Goal: Transaction & Acquisition: Purchase product/service

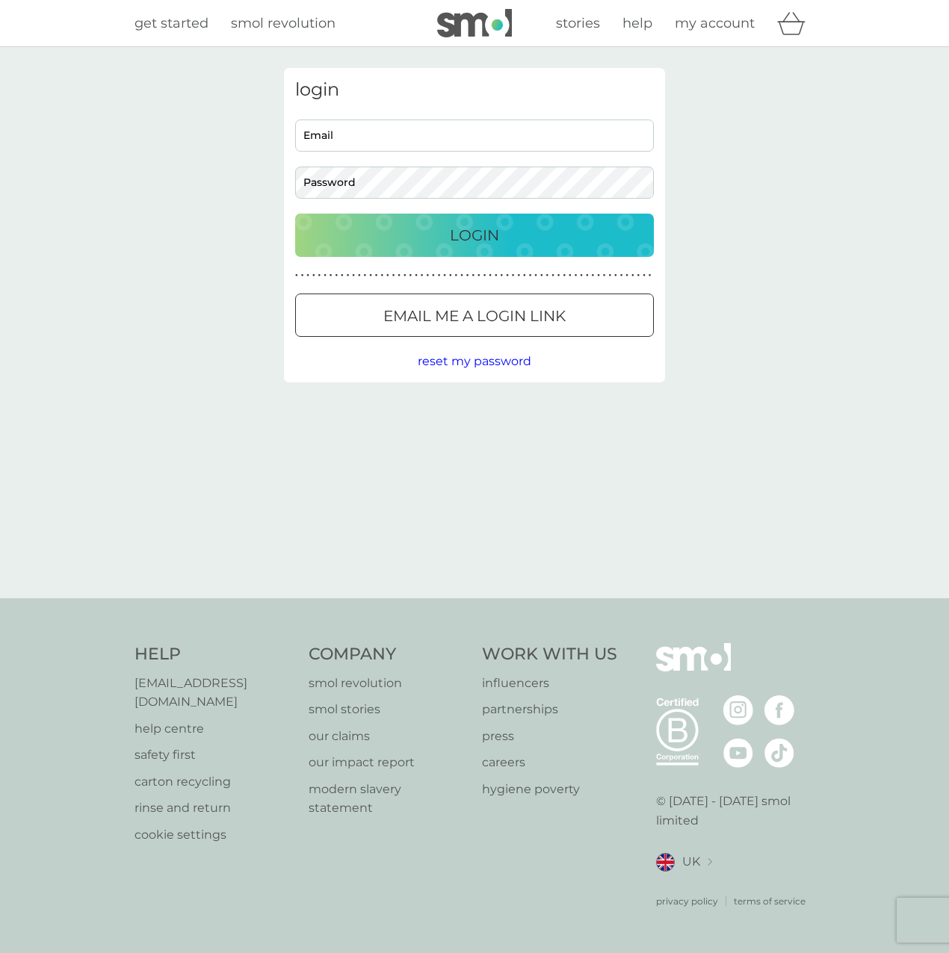
click at [379, 141] on input "Email" at bounding box center [474, 136] width 359 height 32
type input "[EMAIL_ADDRESS][DOMAIN_NAME]"
click at [295, 214] on button "Login" at bounding box center [474, 235] width 359 height 43
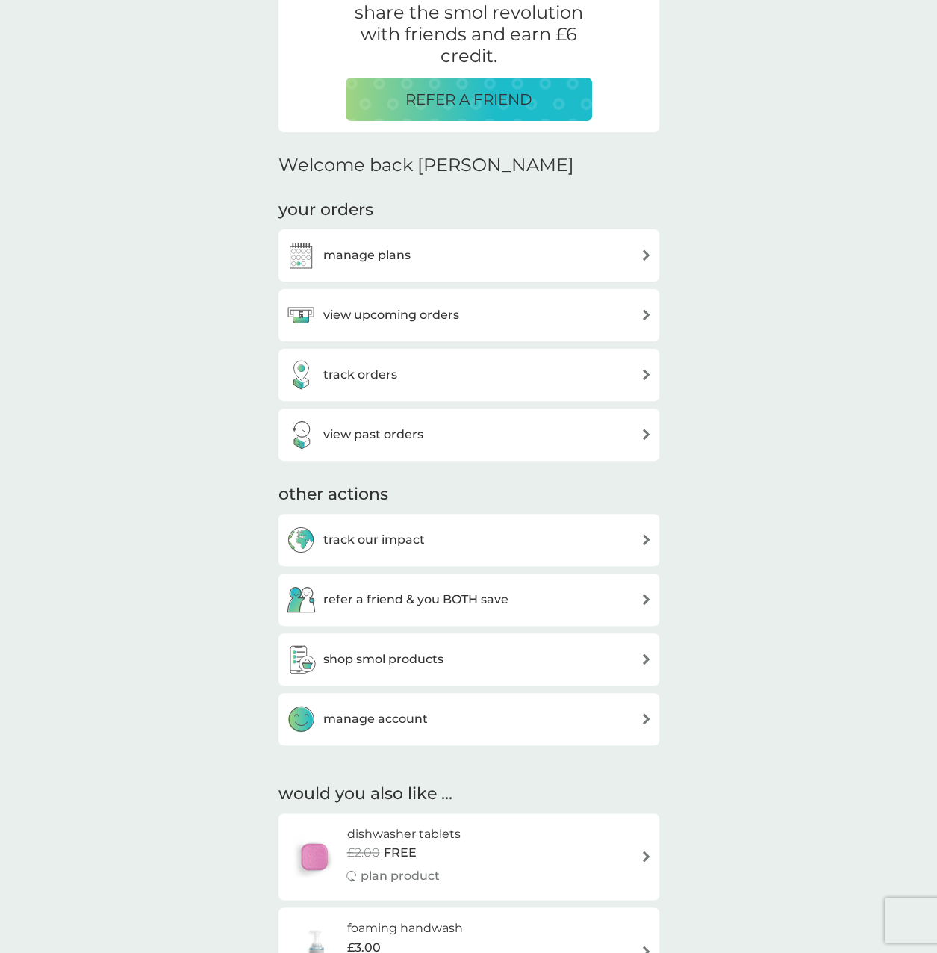
scroll to position [299, 0]
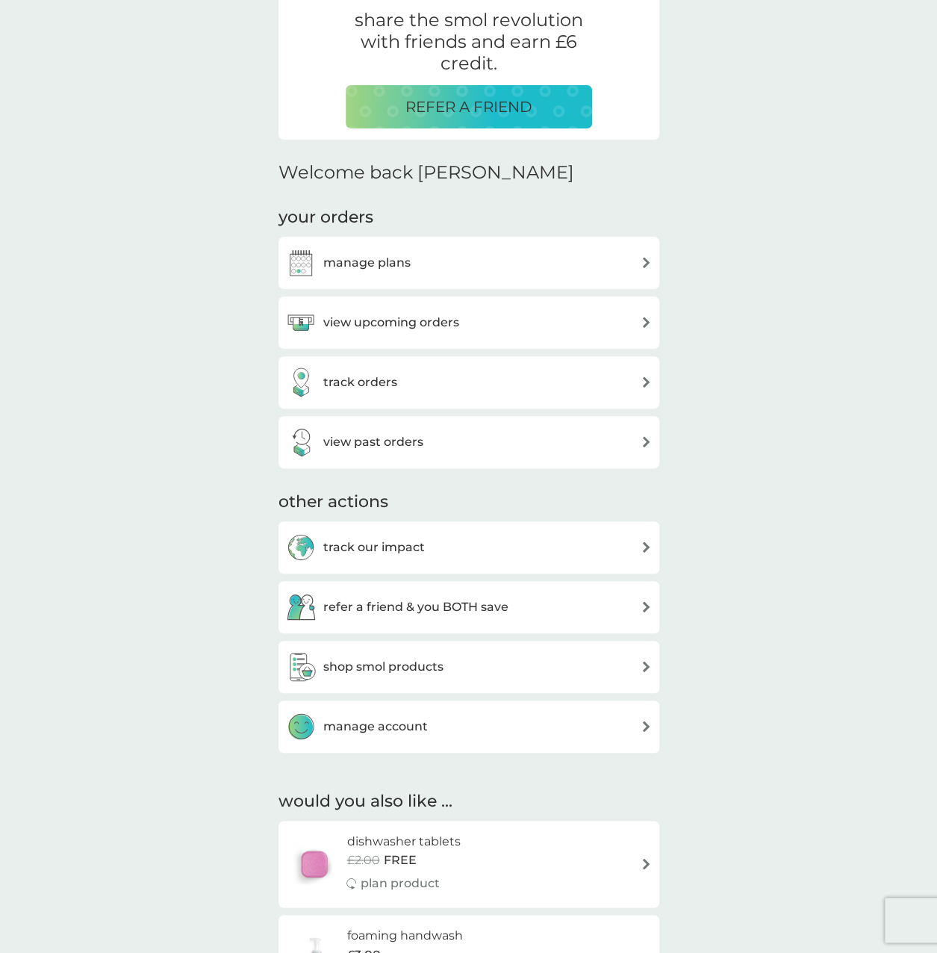
click at [422, 326] on h3 "view upcoming orders" at bounding box center [391, 322] width 136 height 19
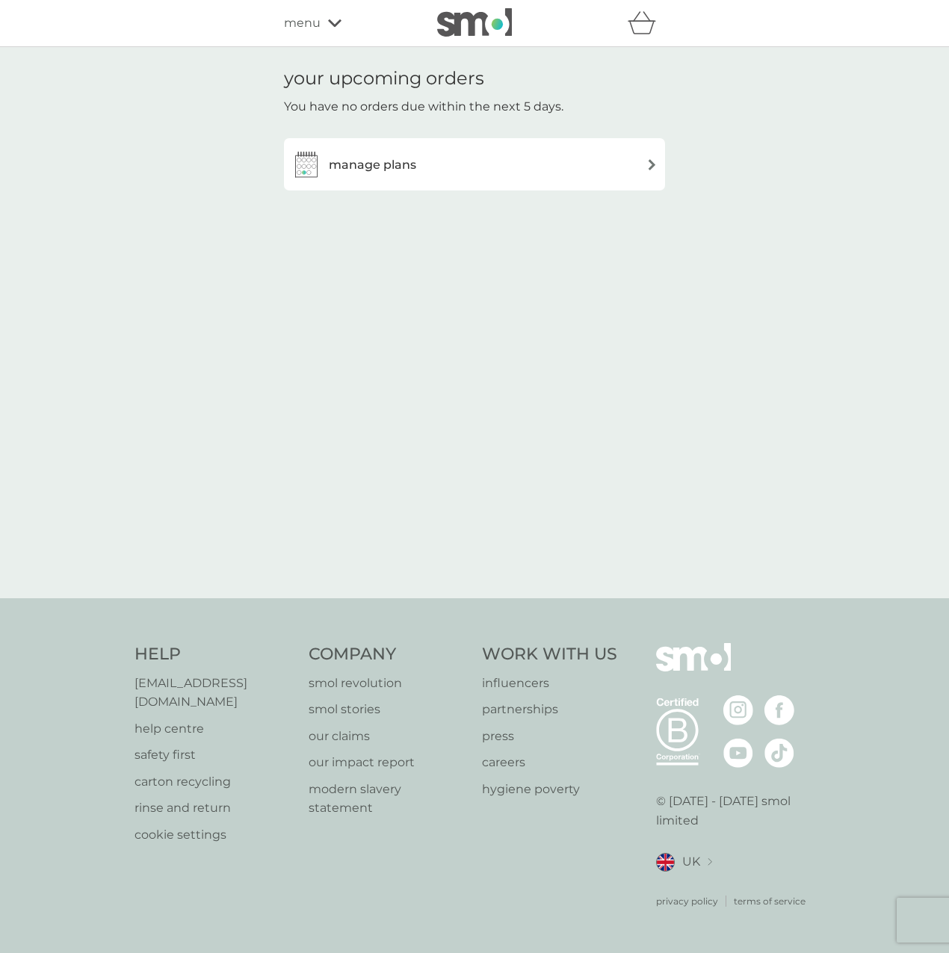
click at [456, 168] on div "manage plans" at bounding box center [474, 164] width 366 height 30
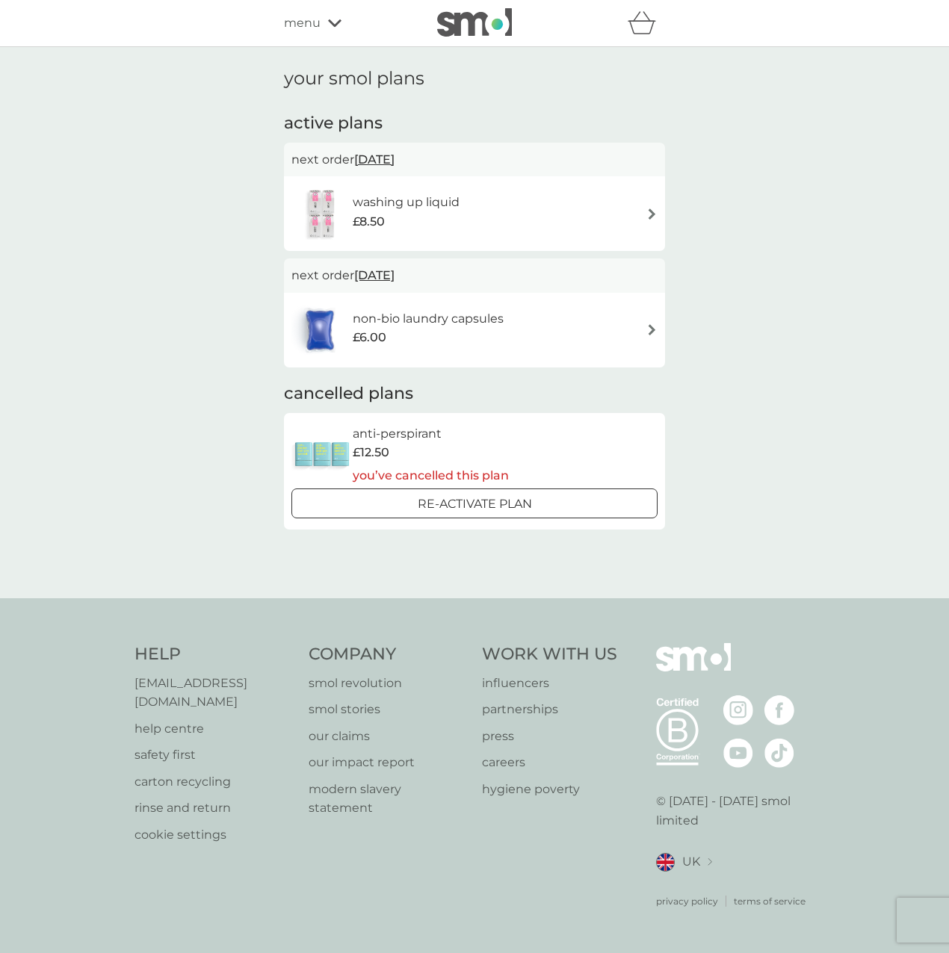
click at [427, 314] on h6 "non-bio laundry capsules" at bounding box center [428, 318] width 151 height 19
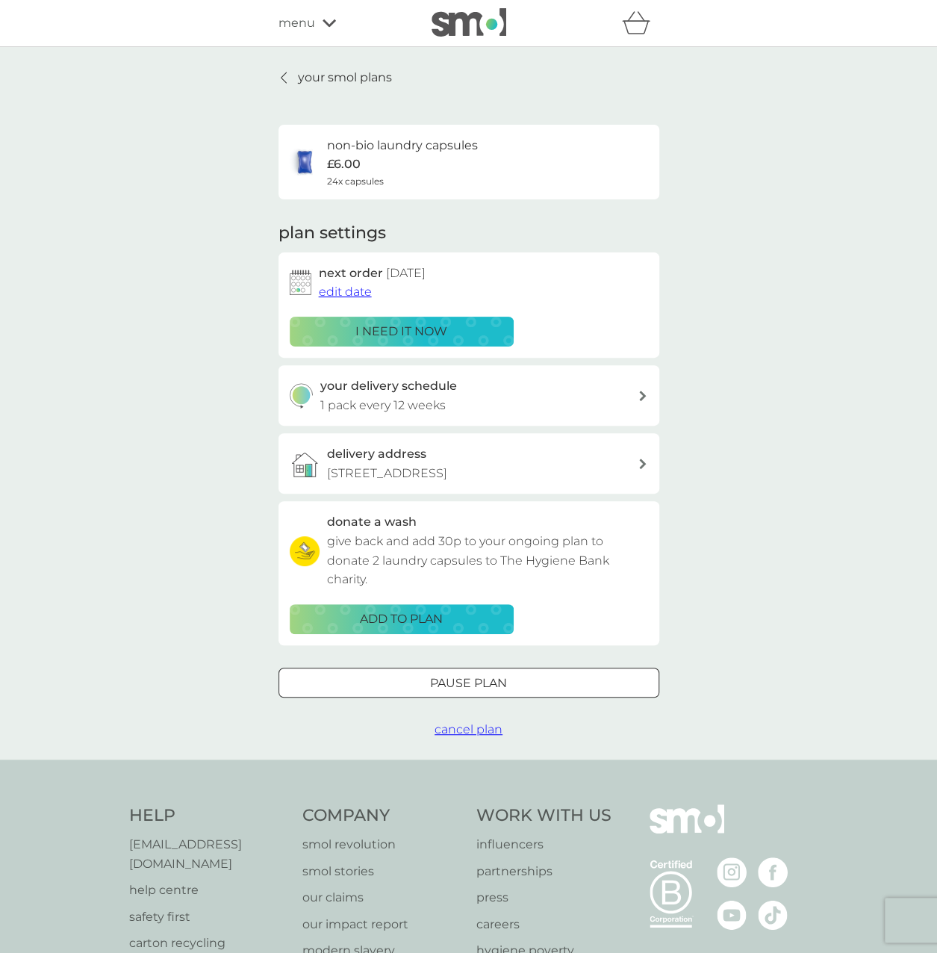
click at [297, 69] on link "your smol plans" at bounding box center [336, 77] width 114 height 19
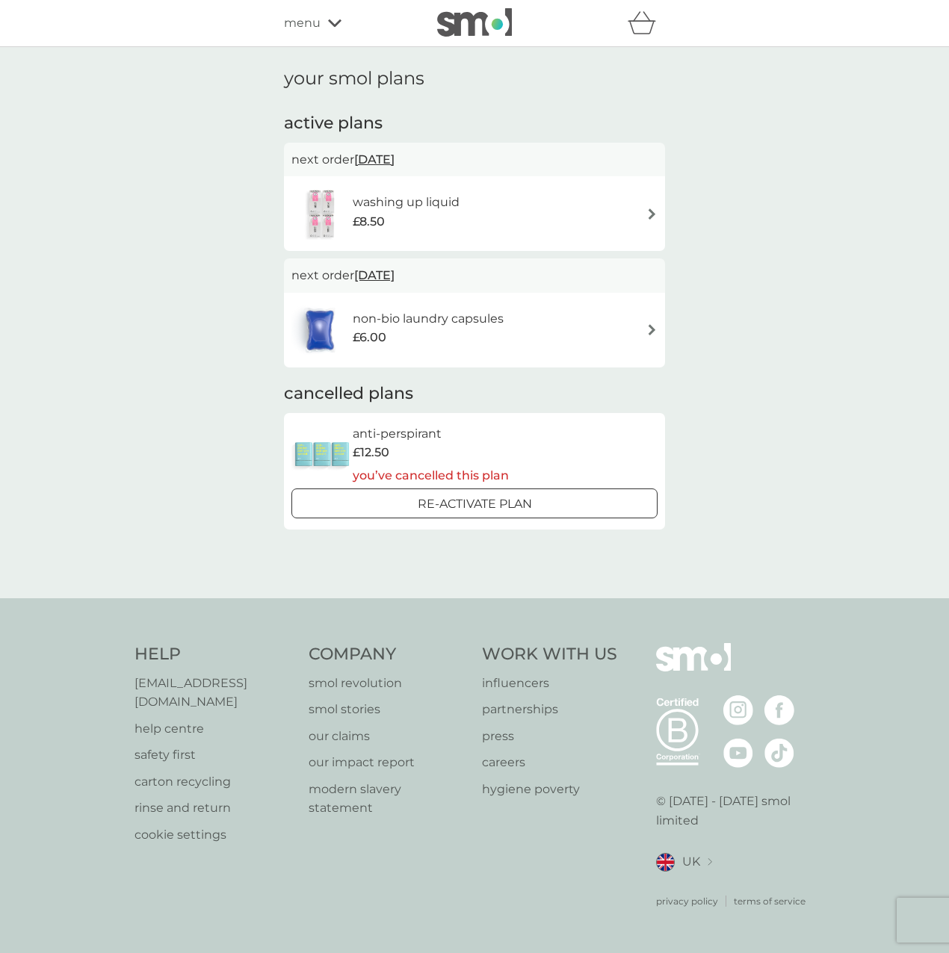
click at [314, 24] on span "menu" at bounding box center [302, 22] width 37 height 19
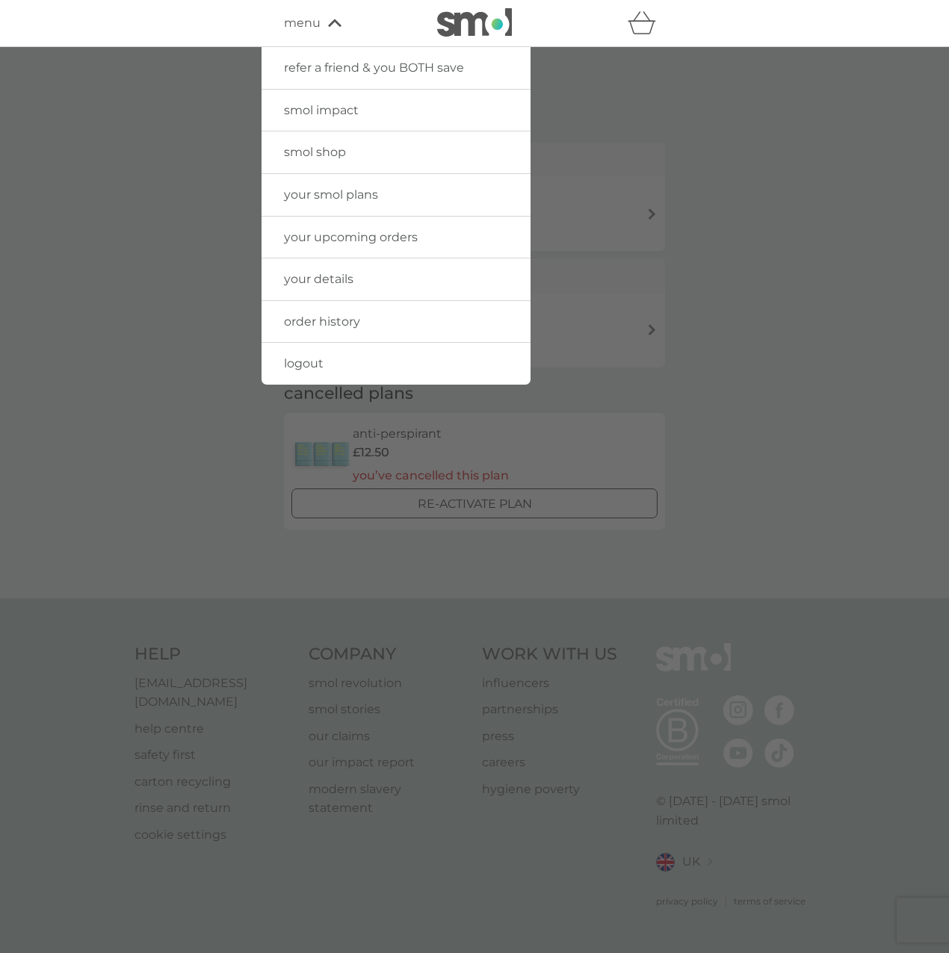
click at [326, 319] on span "order history" at bounding box center [322, 321] width 76 height 14
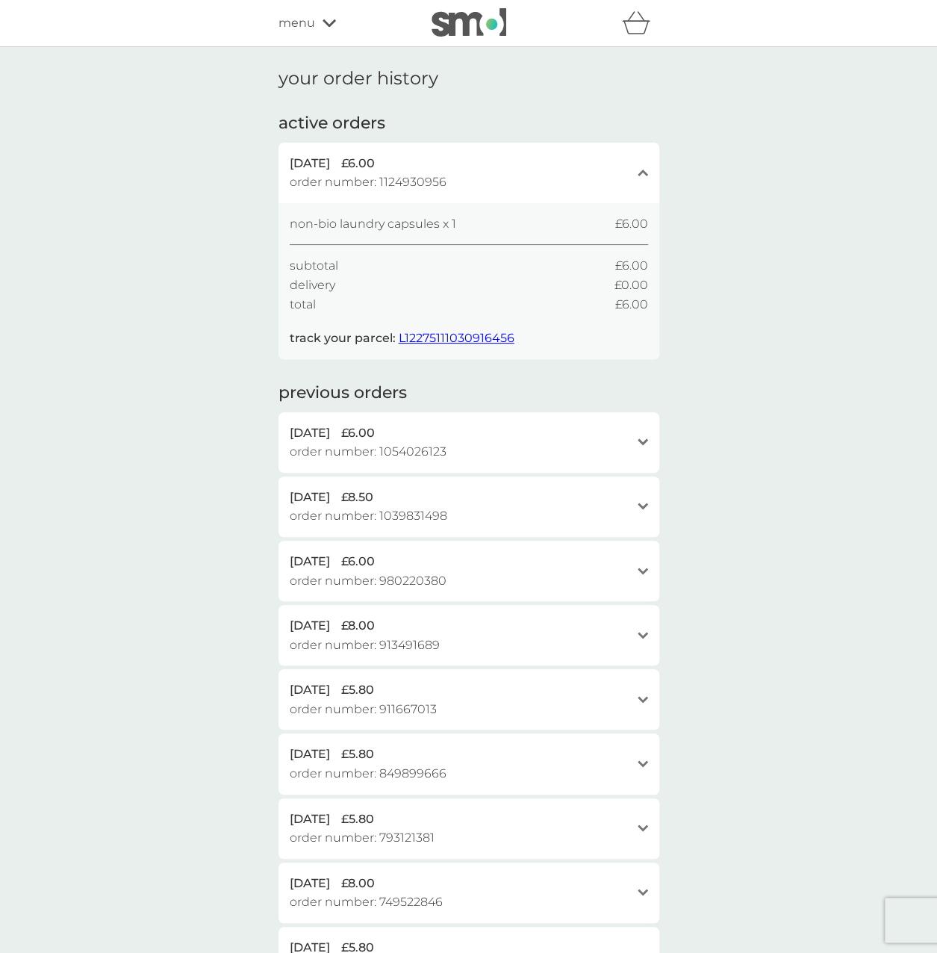
click at [450, 337] on span "L12275111030916456" at bounding box center [457, 338] width 116 height 14
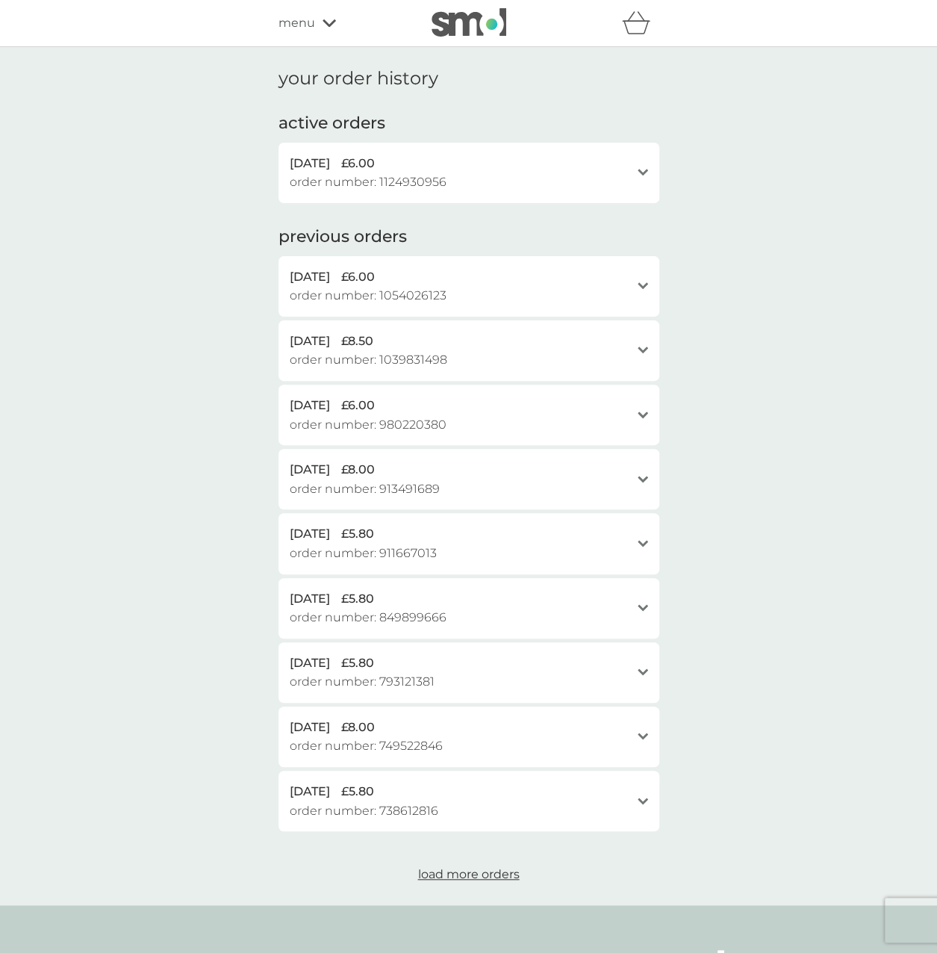
click at [317, 30] on div "menu" at bounding box center [342, 22] width 127 height 19
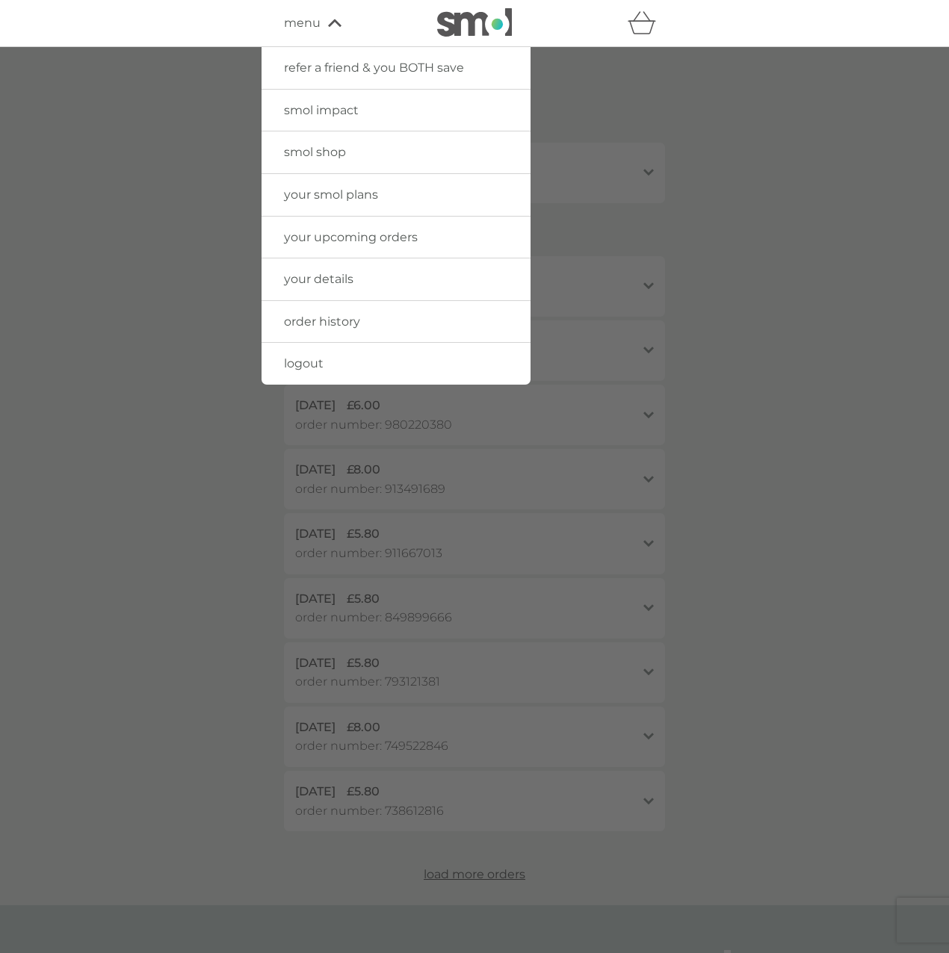
click at [323, 274] on span "your details" at bounding box center [318, 279] width 69 height 14
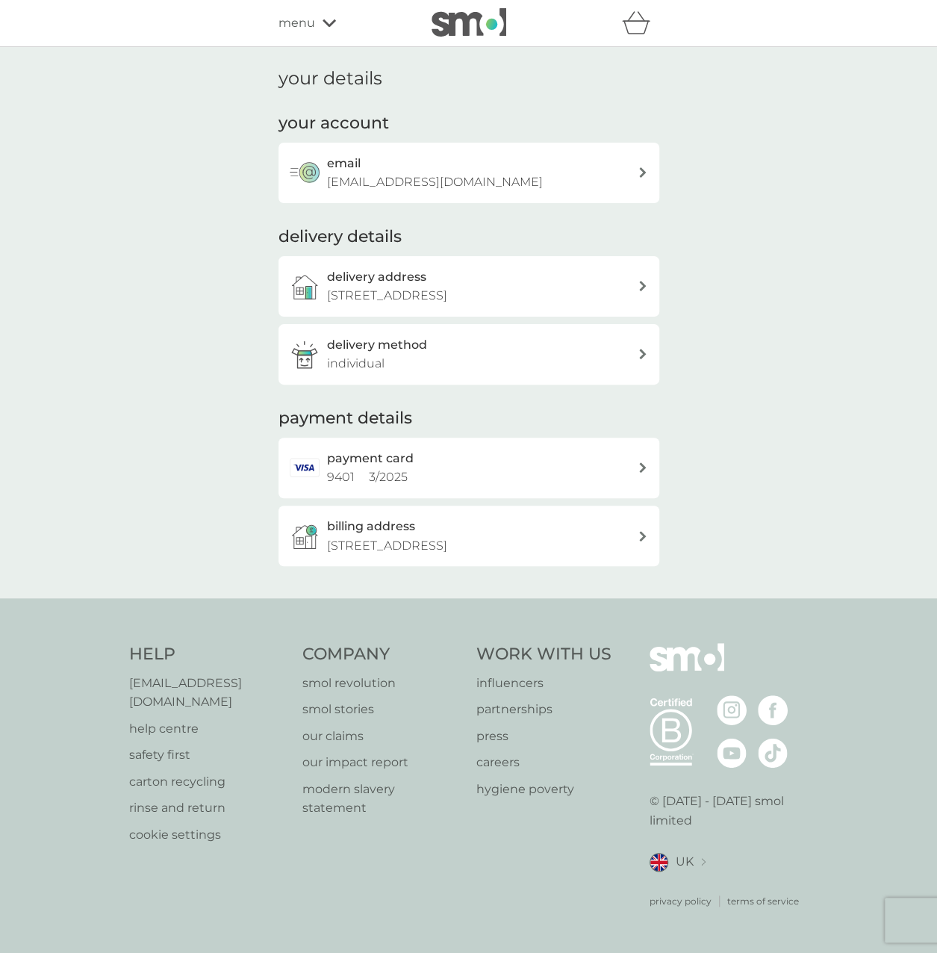
click at [426, 483] on div "payment card 9401 3 / 2025" at bounding box center [482, 468] width 311 height 38
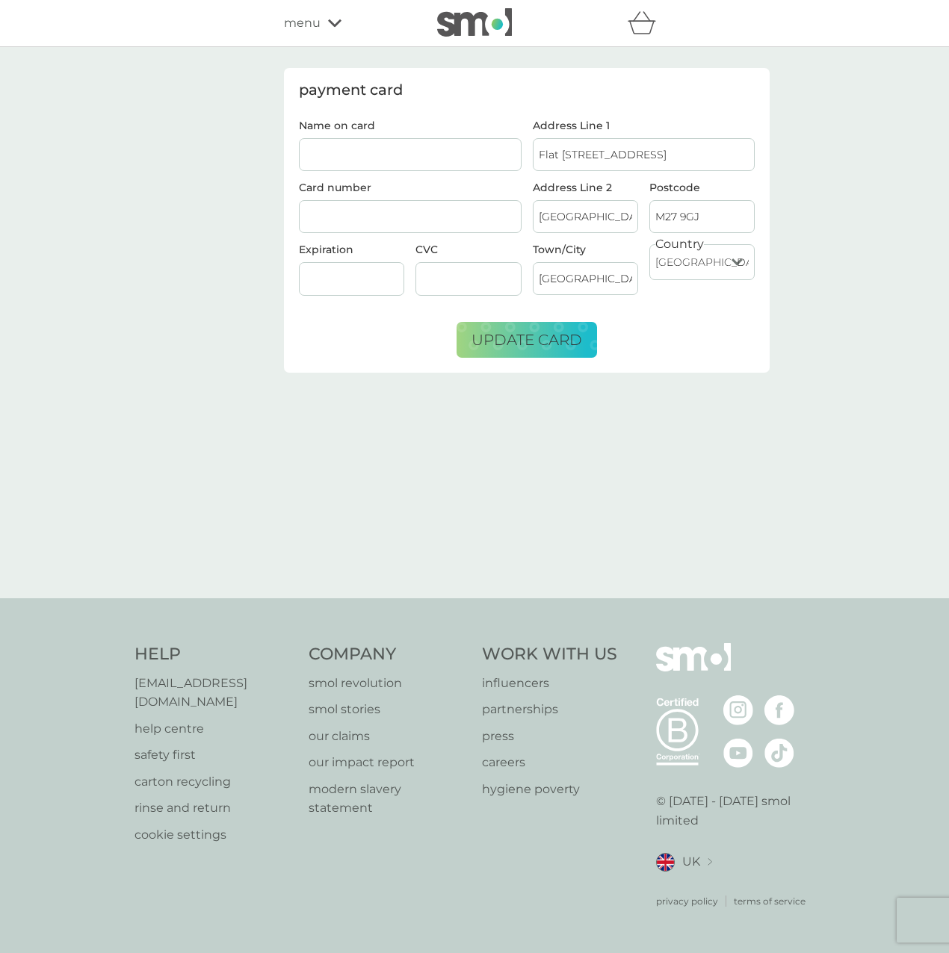
click at [390, 150] on input "Name on card" at bounding box center [410, 154] width 223 height 33
type input "a"
type input "Andrew J Scott"
click at [524, 331] on span "update card" at bounding box center [526, 340] width 111 height 18
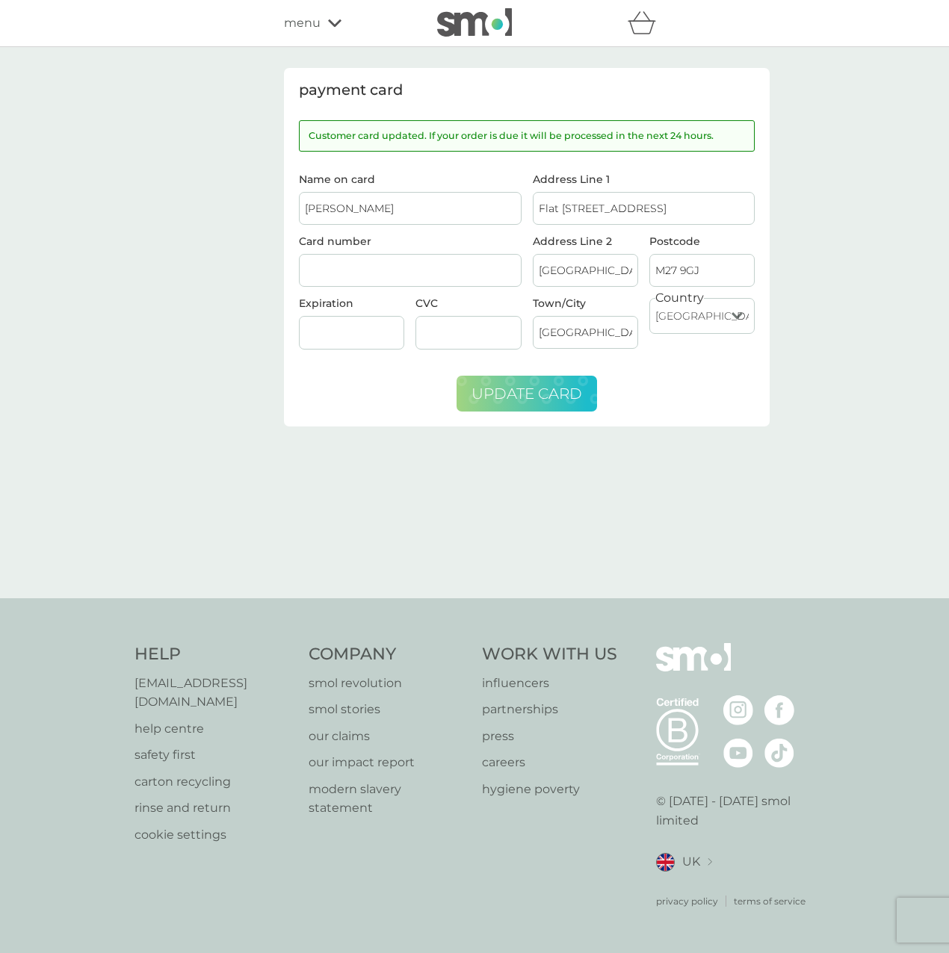
click at [338, 19] on icon at bounding box center [334, 23] width 13 height 9
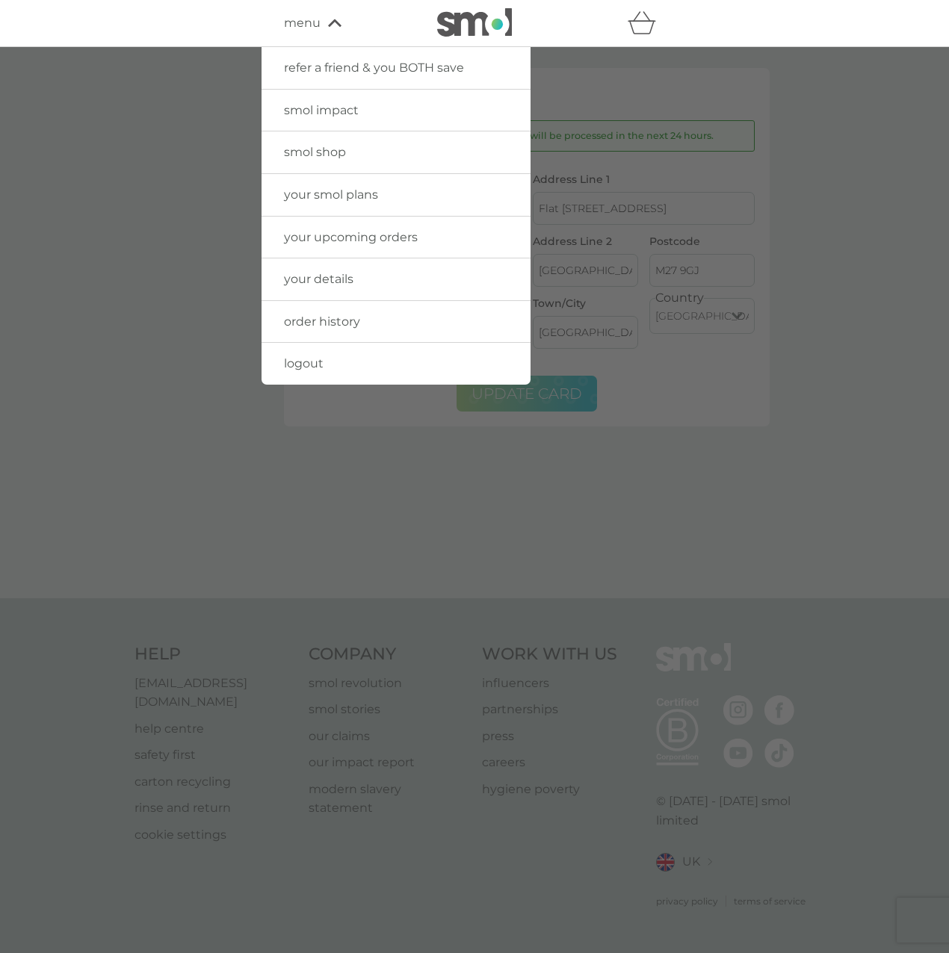
click at [318, 152] on span "smol shop" at bounding box center [315, 152] width 62 height 14
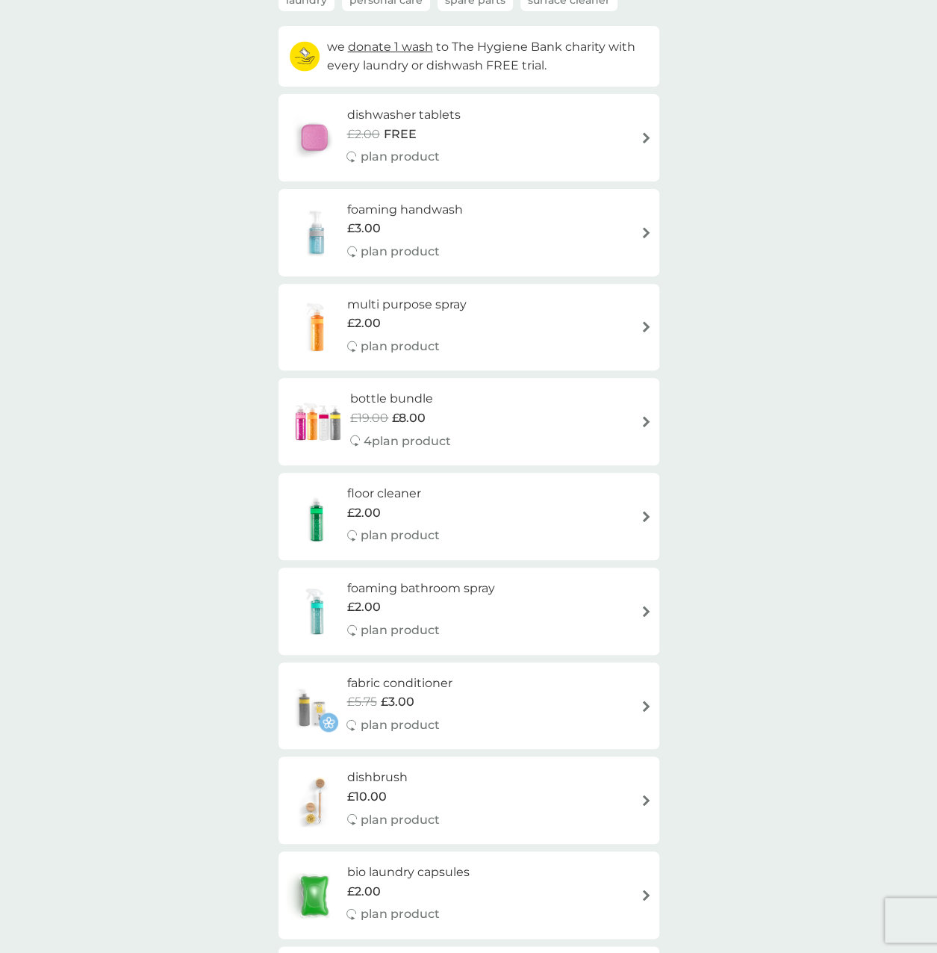
scroll to position [149, 0]
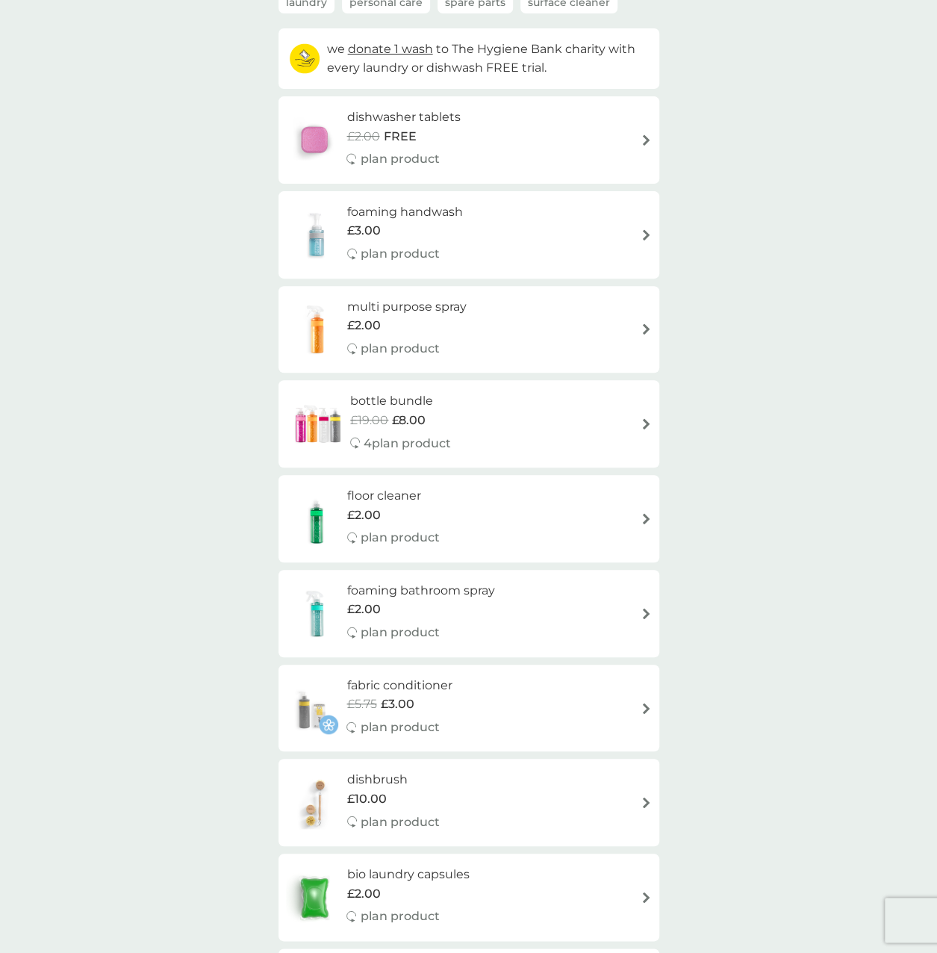
click at [410, 216] on h6 "foaming handwash" at bounding box center [405, 211] width 116 height 19
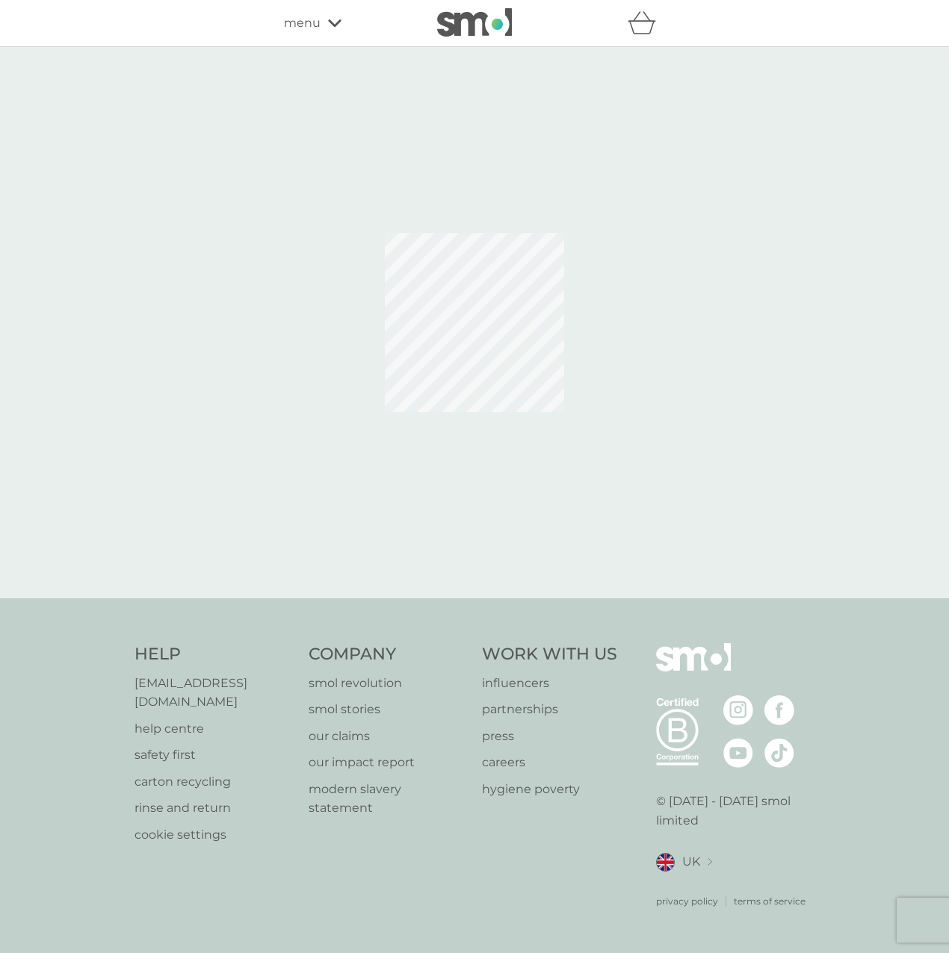
select select "119"
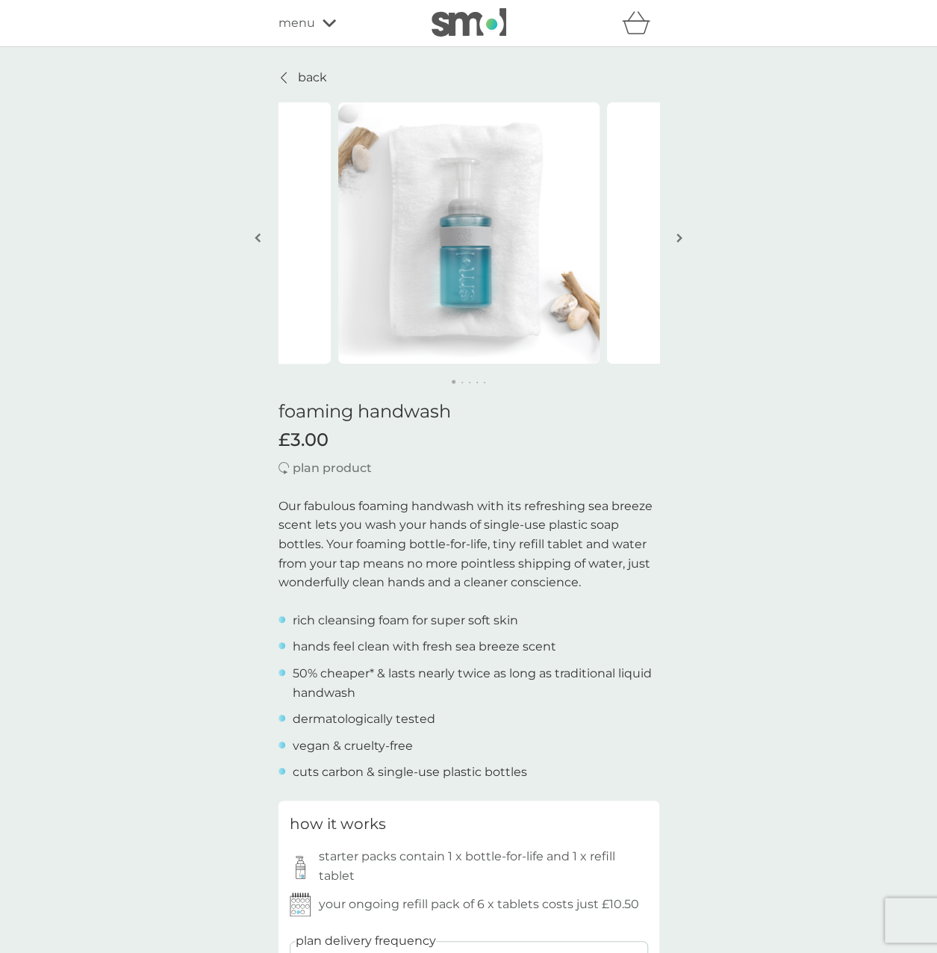
click at [395, 703] on ul "rich cleansing foam for super soft skin hands feel clean with fresh sea breeze …" at bounding box center [469, 696] width 381 height 171
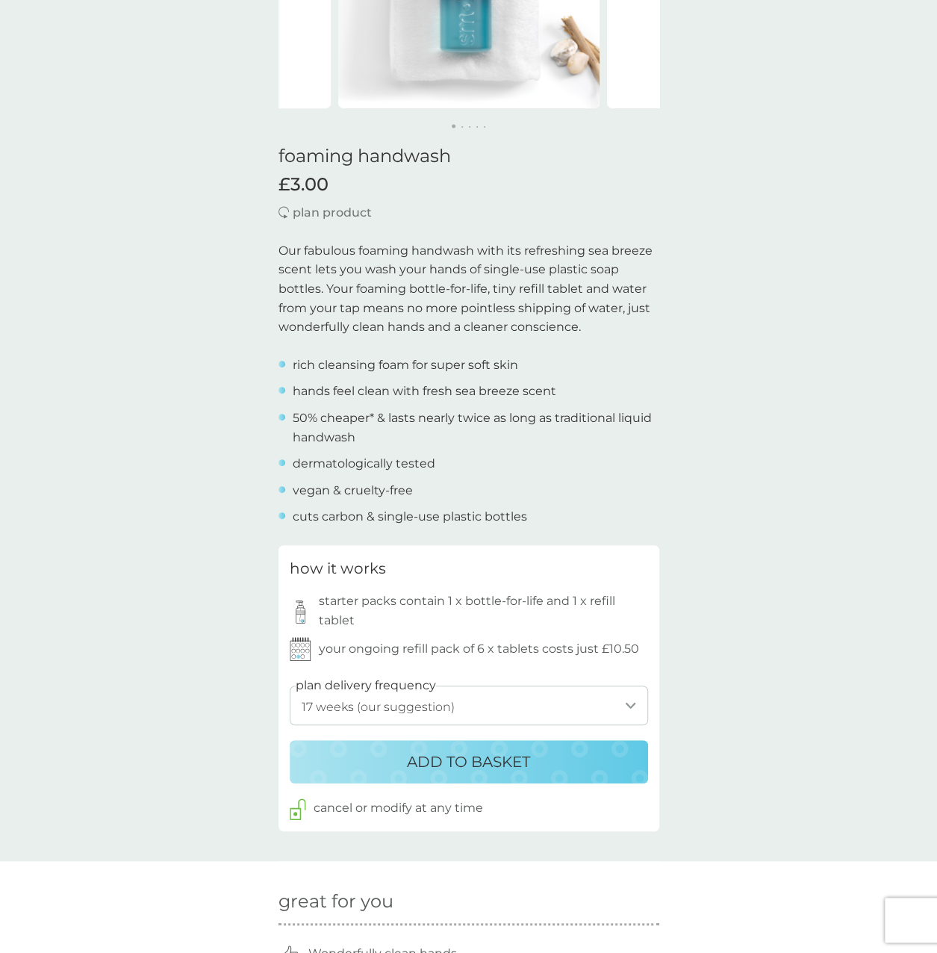
scroll to position [299, 0]
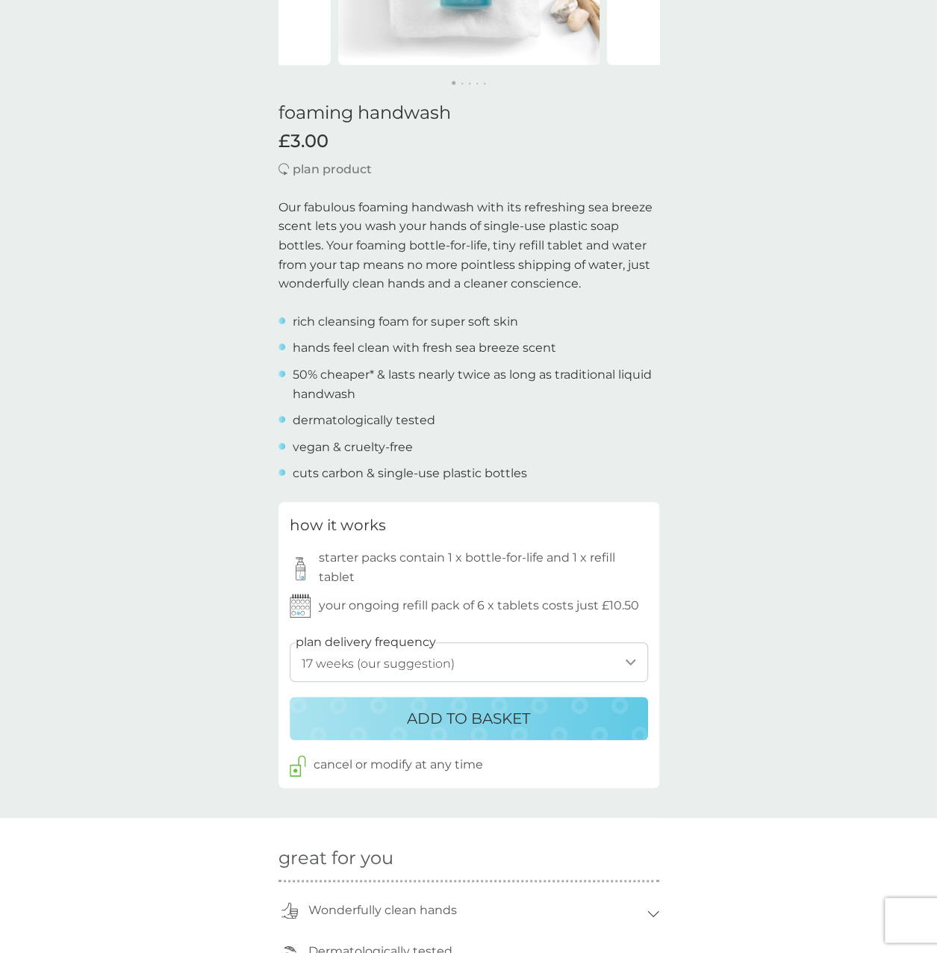
click at [509, 716] on p "ADD TO BASKET" at bounding box center [468, 719] width 123 height 24
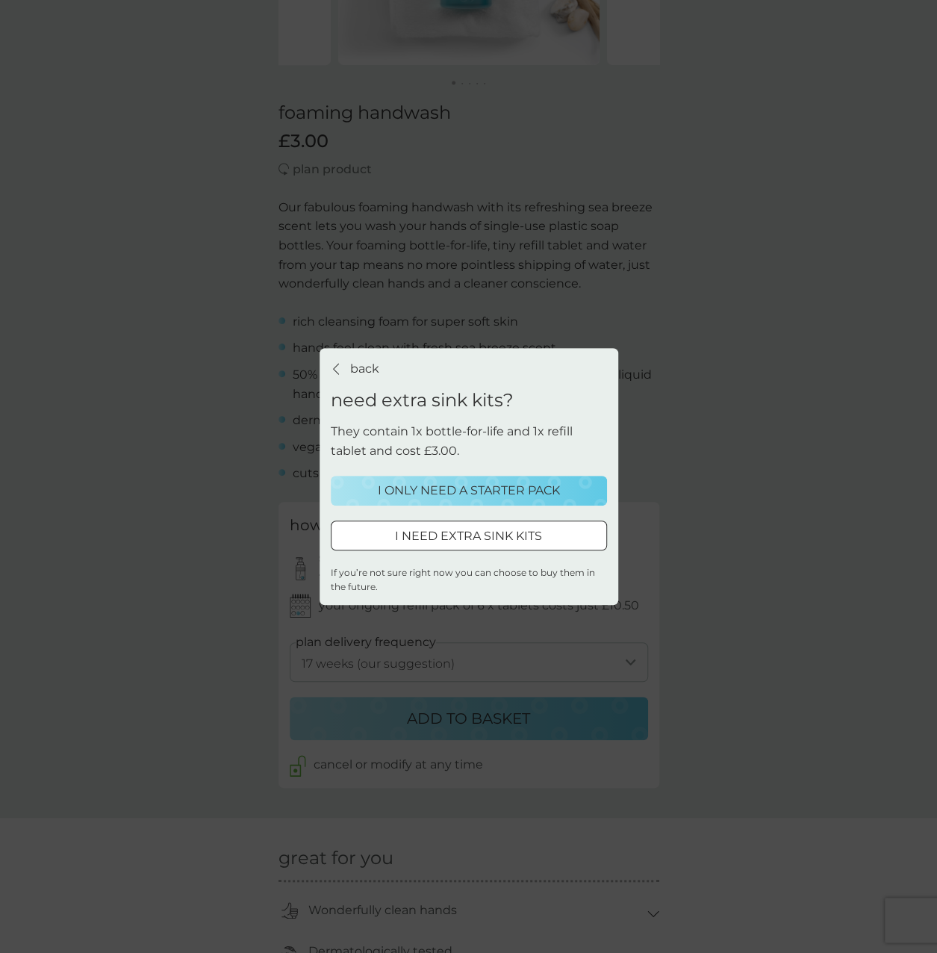
click at [485, 537] on div at bounding box center [469, 536] width 54 height 16
select select "119"
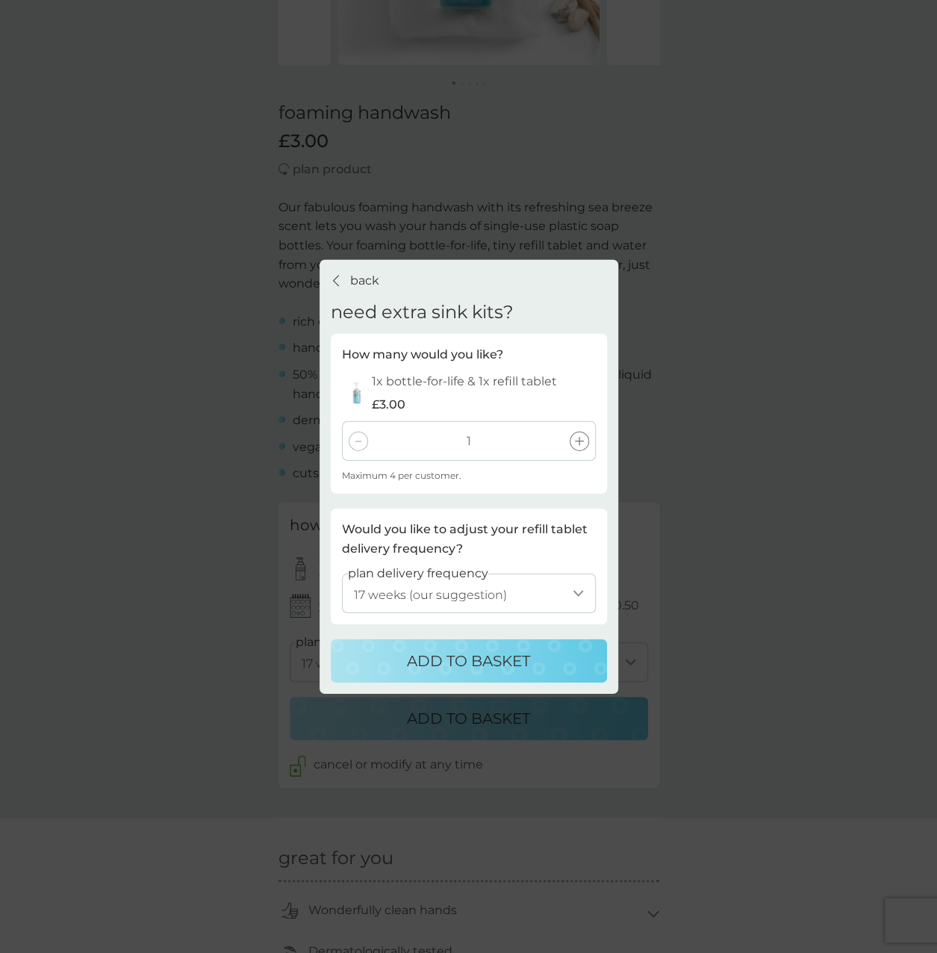
click at [336, 277] on icon at bounding box center [335, 281] width 5 height 10
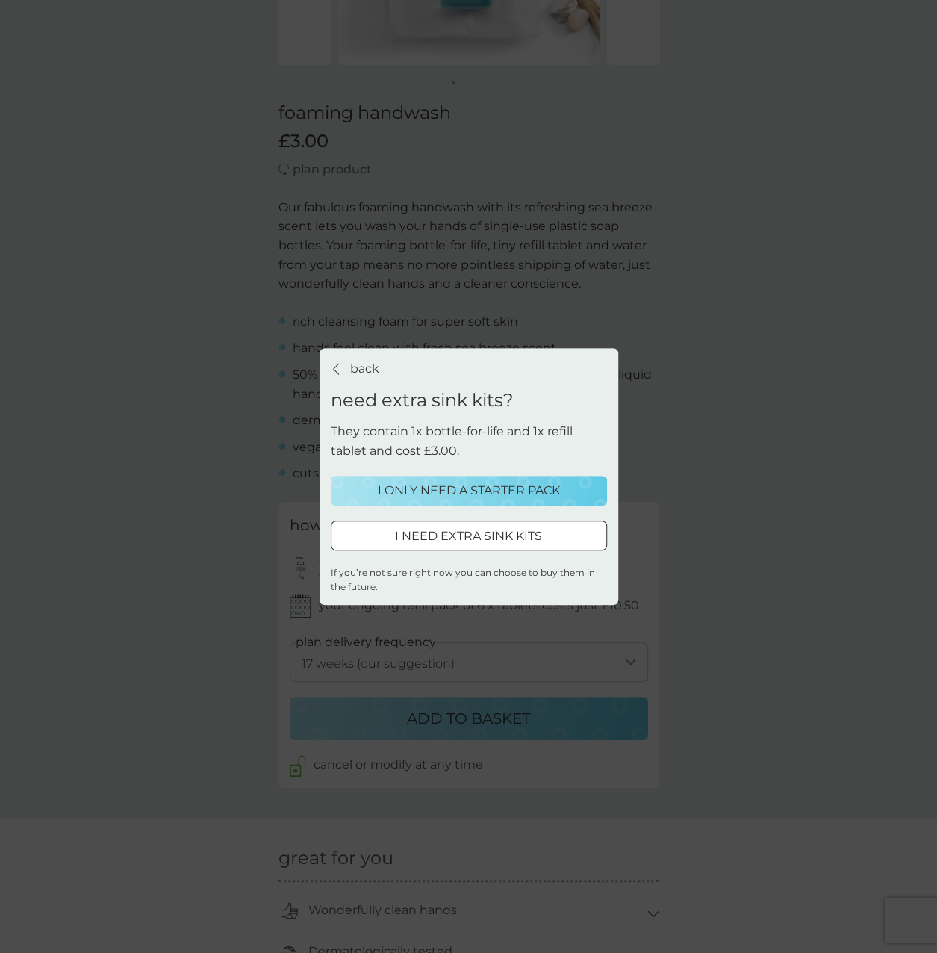
click at [473, 493] on p "I ONLY NEED A STARTER PACK" at bounding box center [469, 490] width 182 height 19
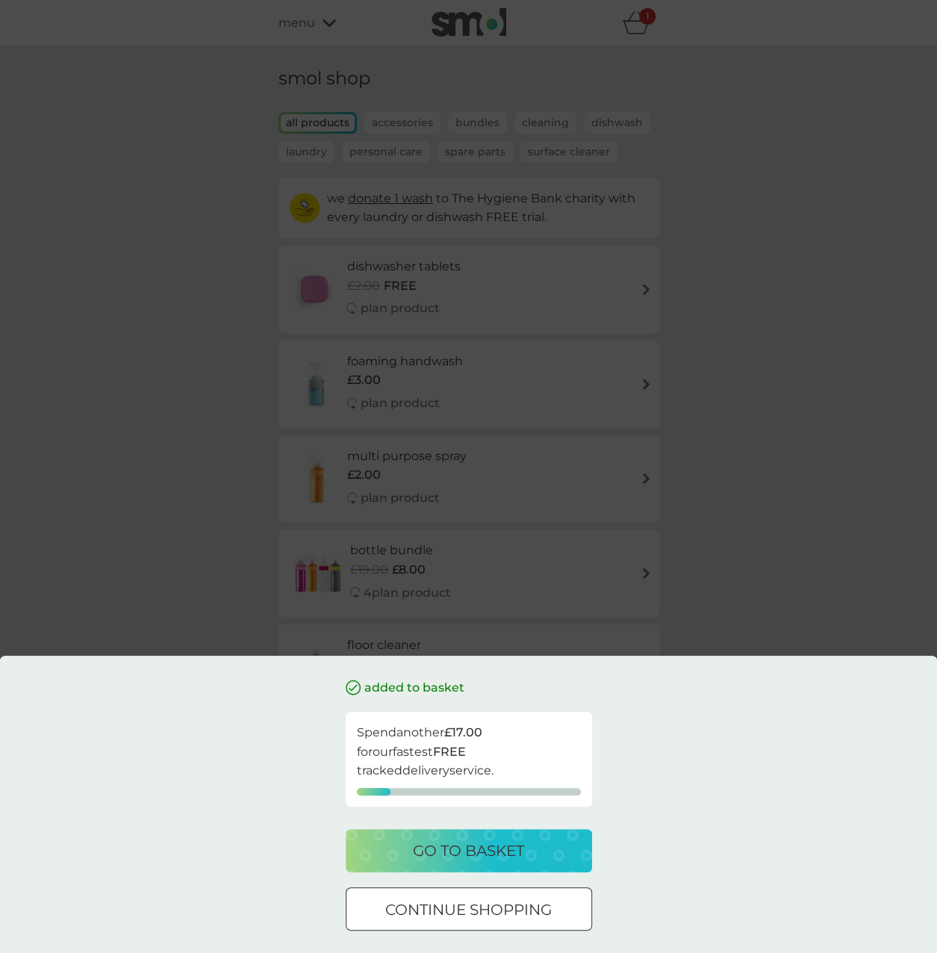
click at [514, 914] on p "continue shopping" at bounding box center [468, 910] width 167 height 24
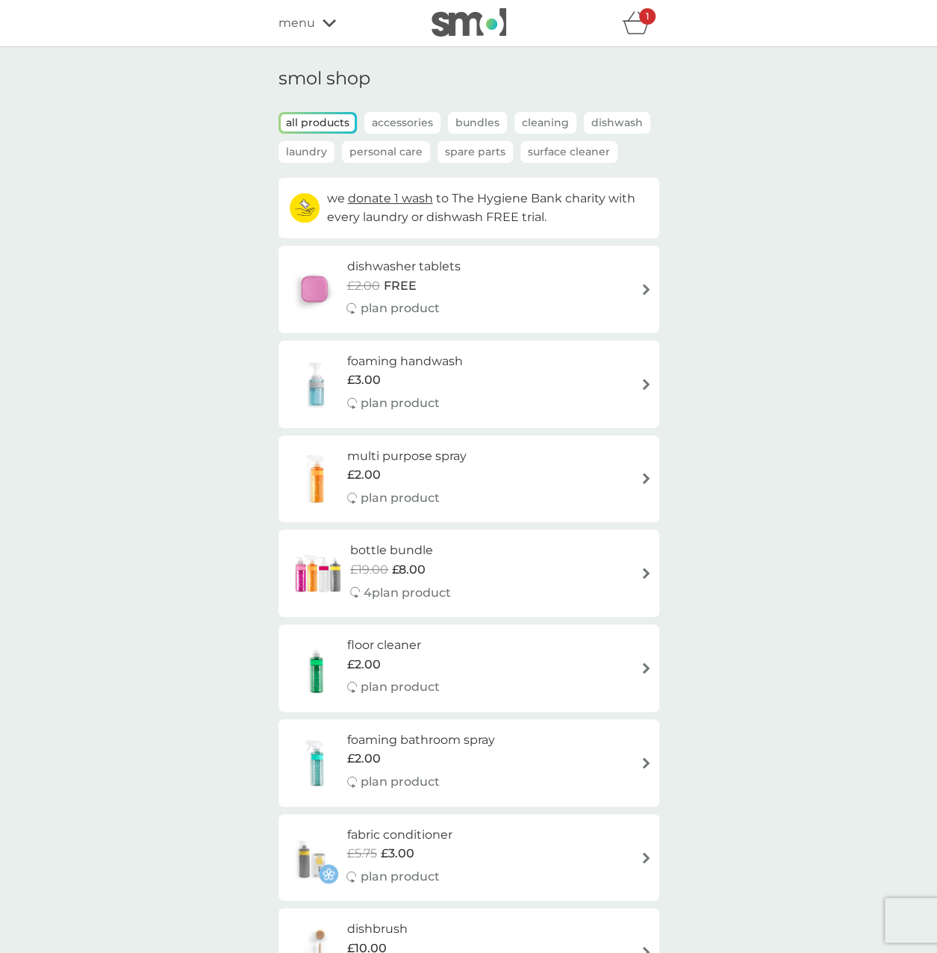
click at [417, 465] on h6 "multi purpose spray" at bounding box center [407, 456] width 120 height 19
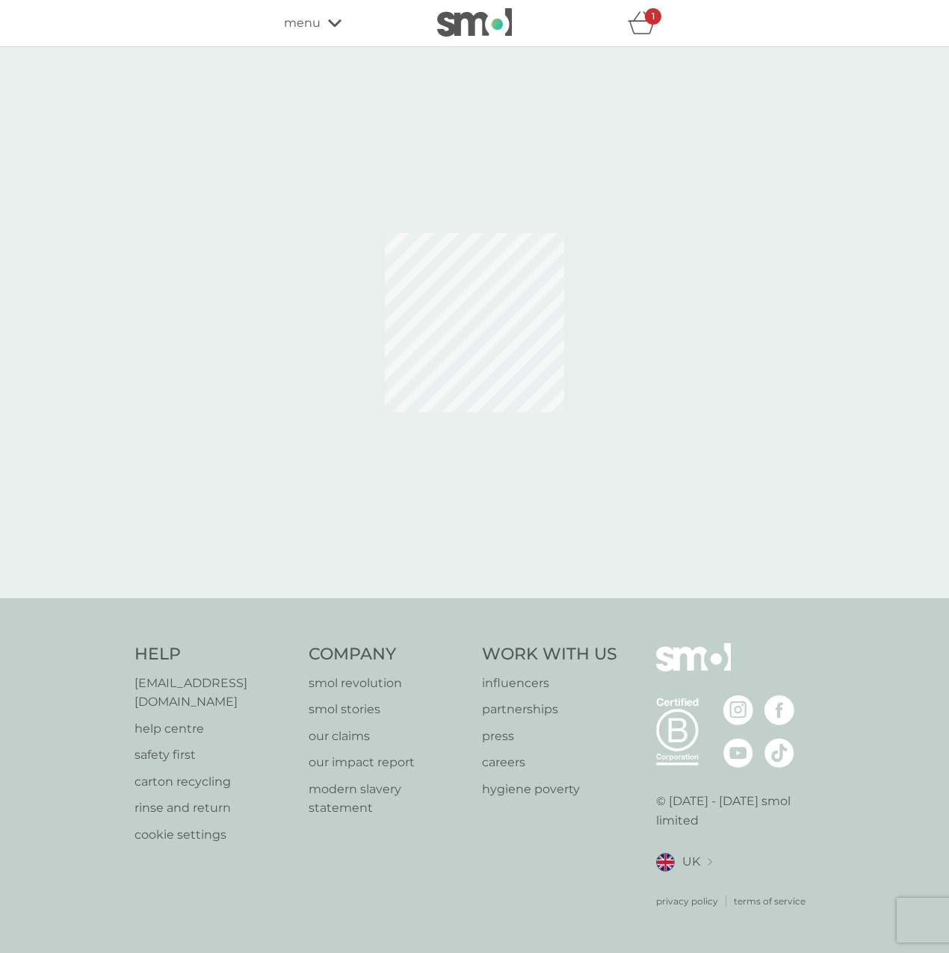
select select "112"
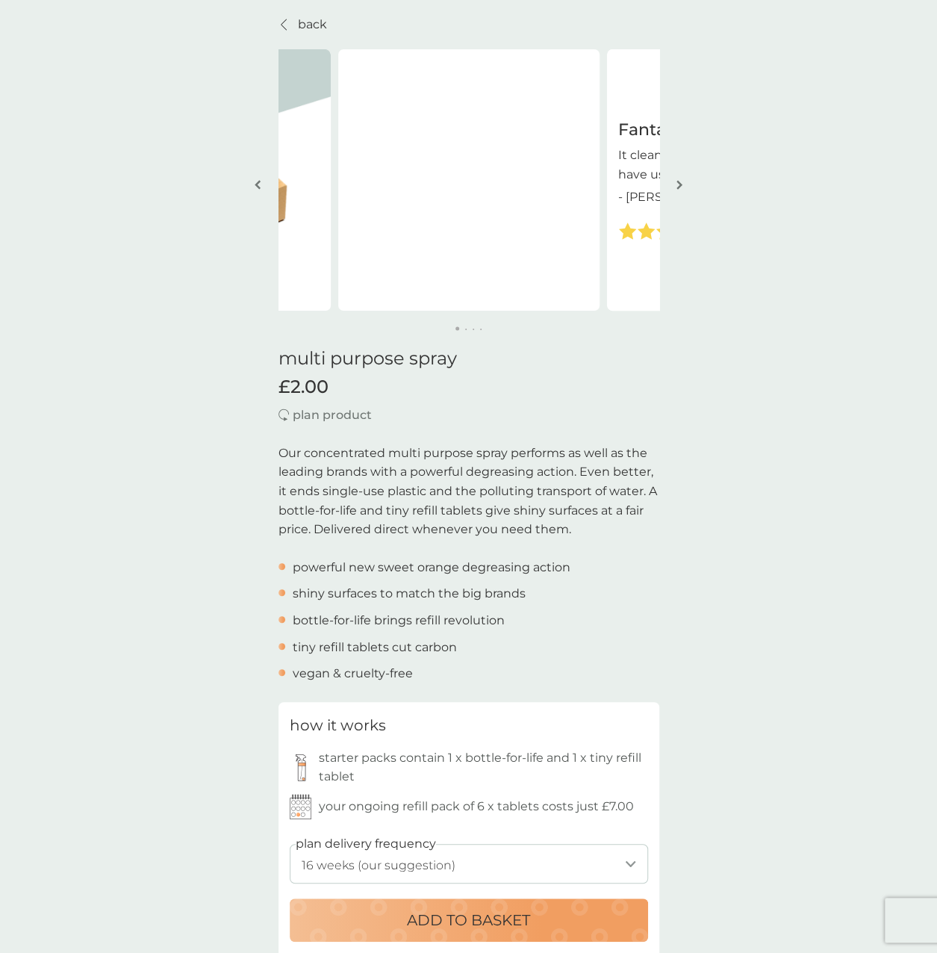
scroll to position [149, 0]
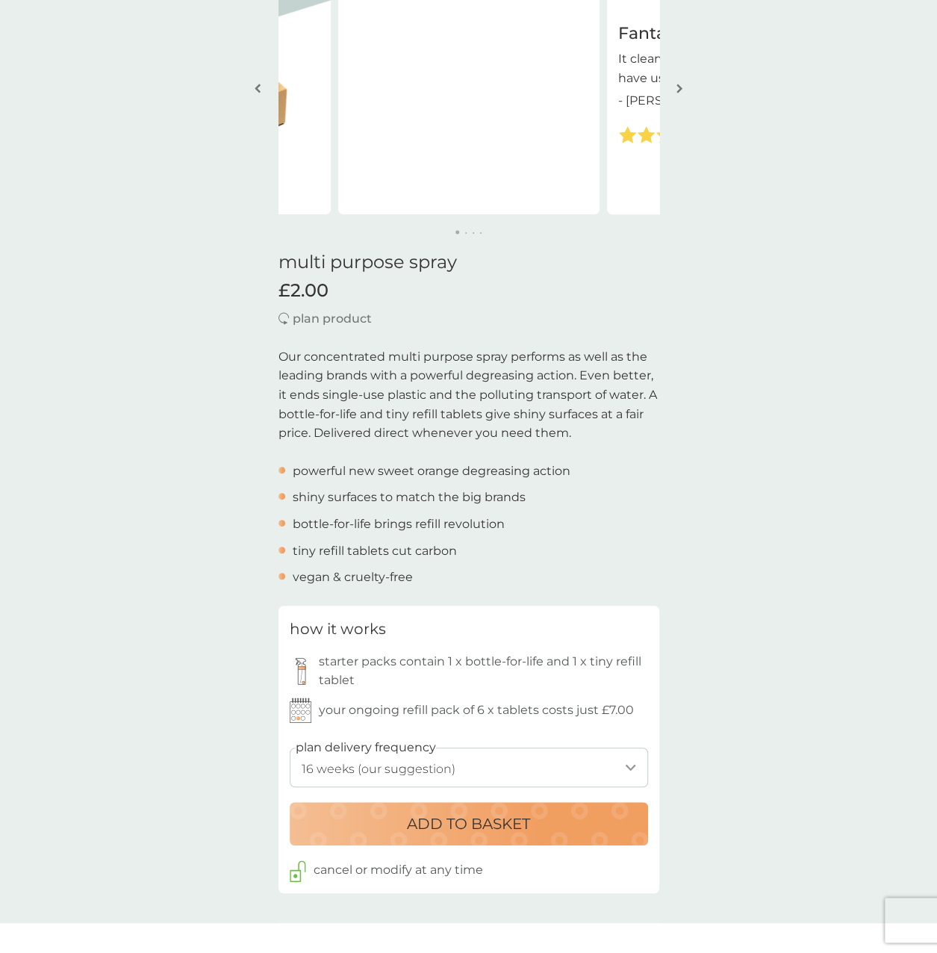
click at [509, 833] on p "ADD TO BASKET" at bounding box center [468, 824] width 123 height 24
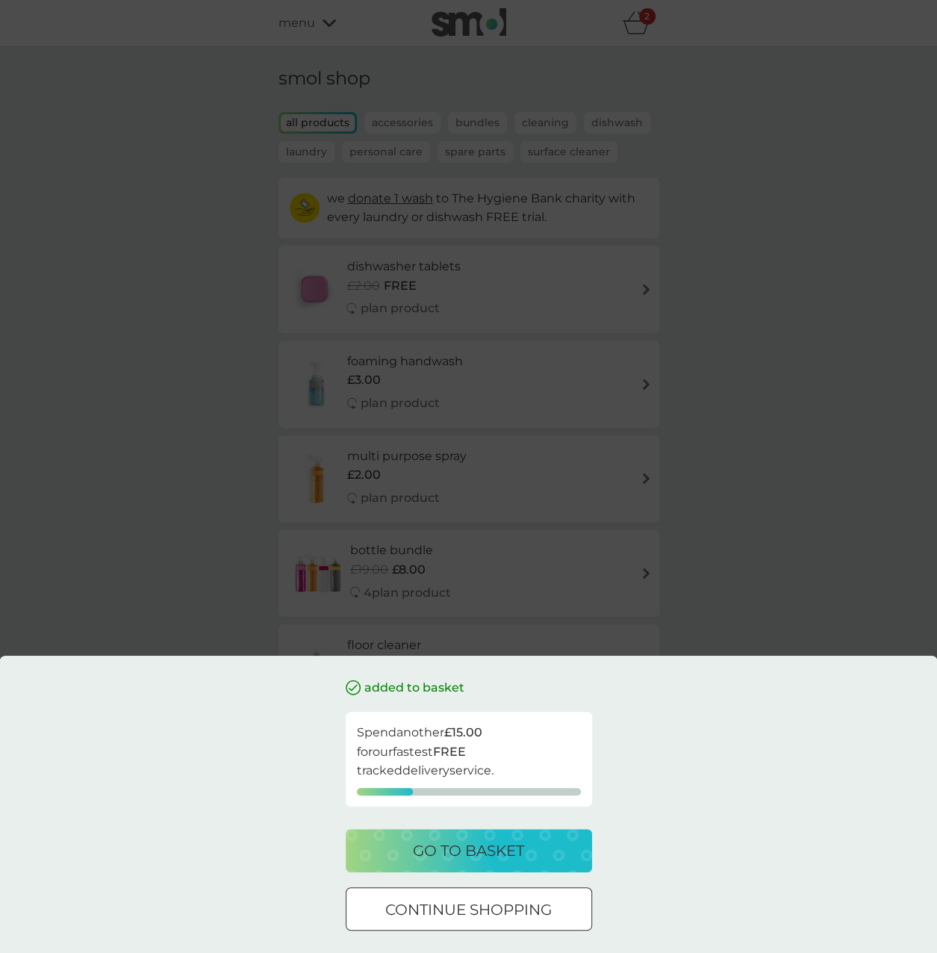
click at [489, 906] on div at bounding box center [469, 910] width 54 height 16
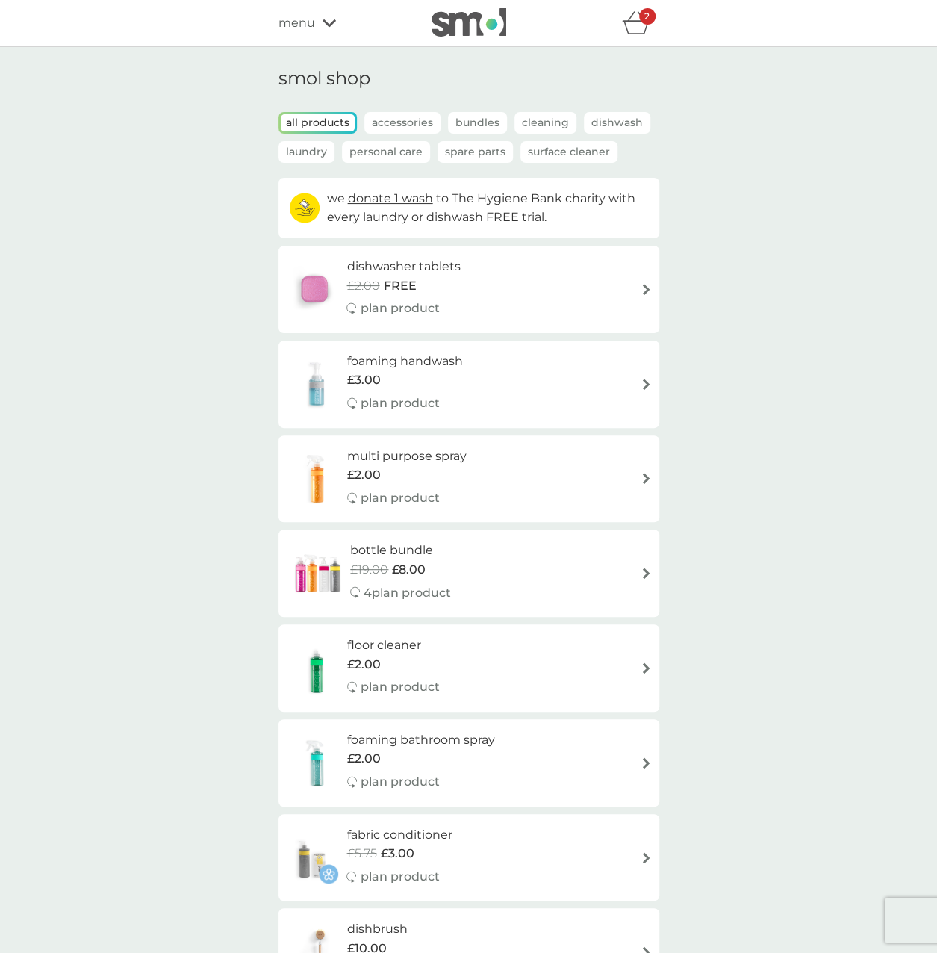
click at [382, 555] on h6 "bottle bundle" at bounding box center [400, 550] width 101 height 19
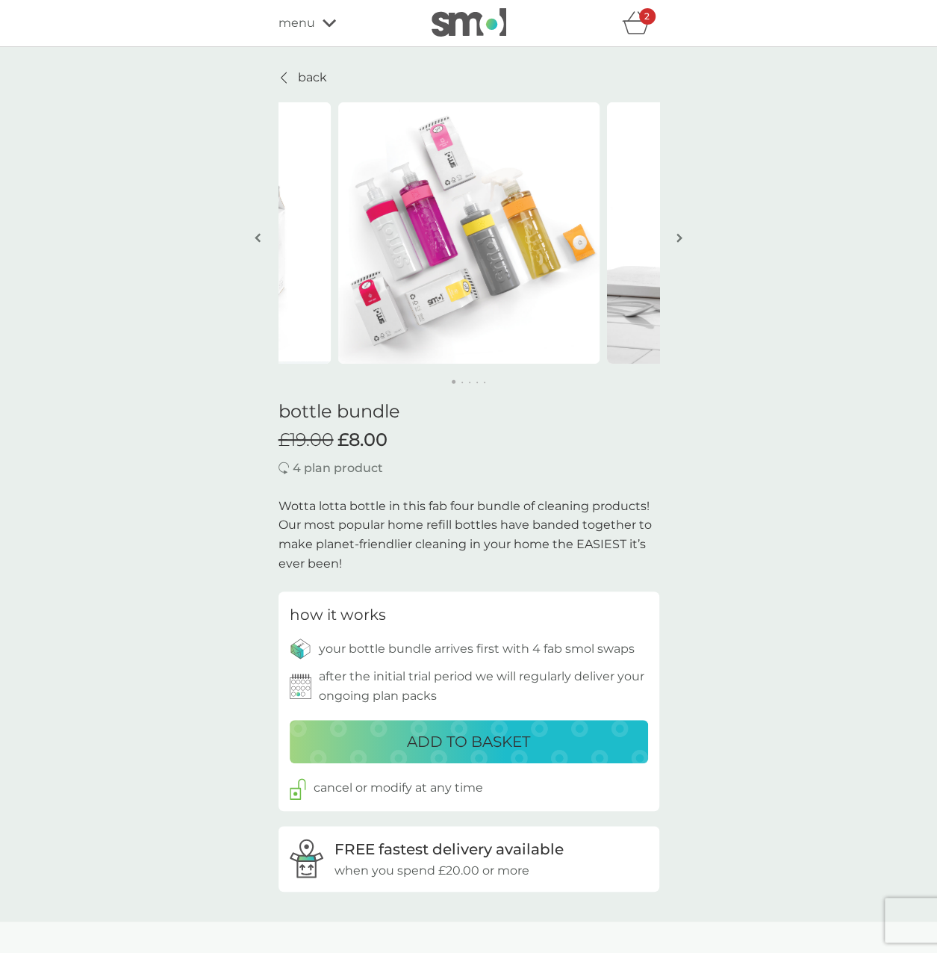
click at [296, 78] on link "back" at bounding box center [303, 77] width 49 height 19
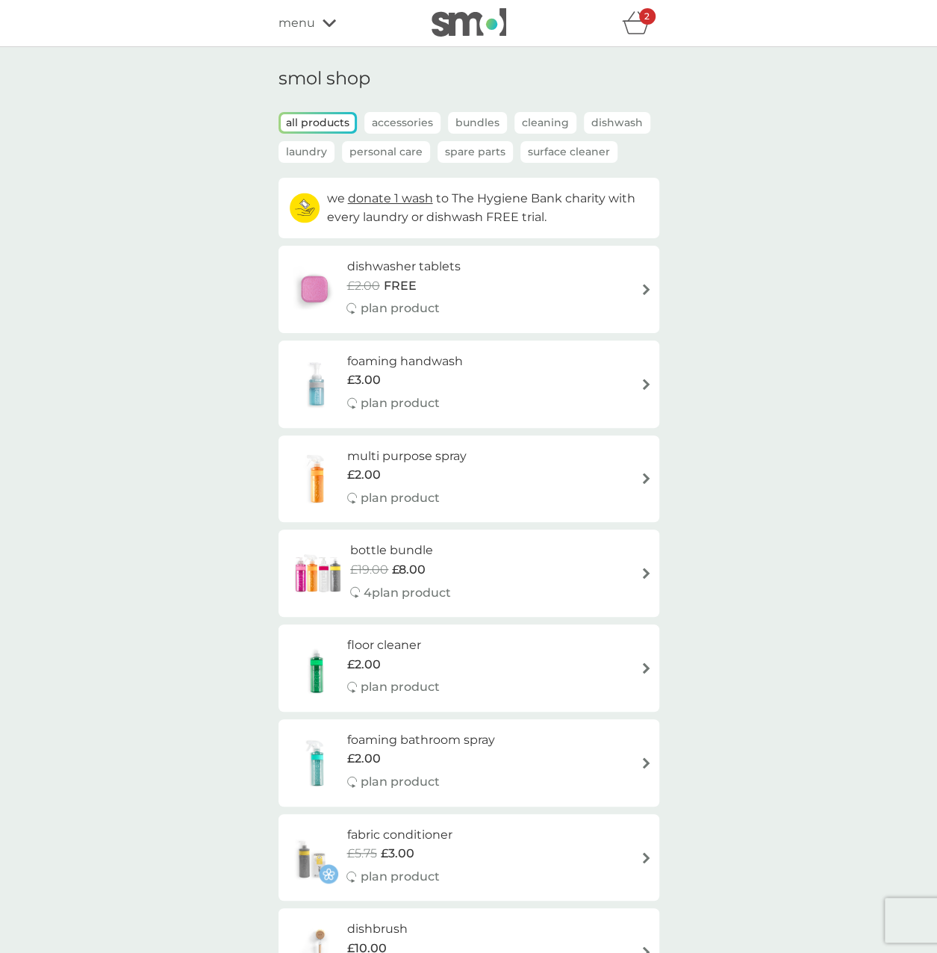
click at [422, 736] on h6 "foaming bathroom spray" at bounding box center [421, 740] width 148 height 19
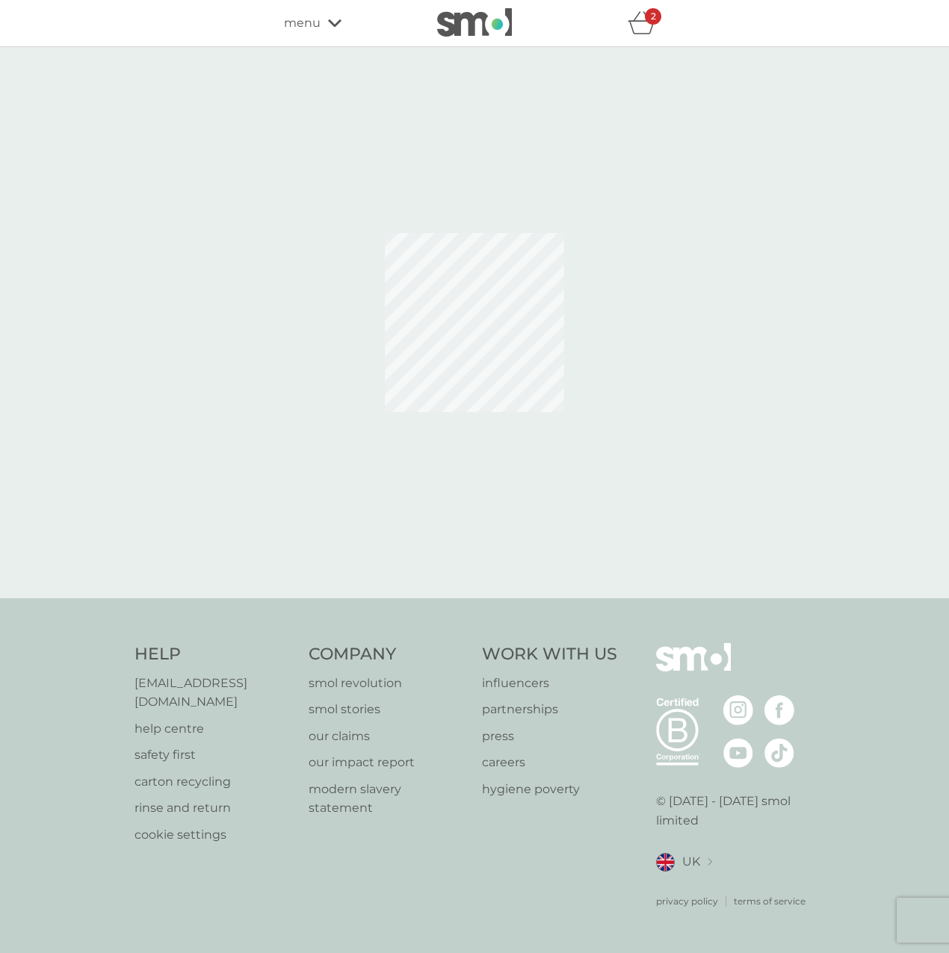
select select "182"
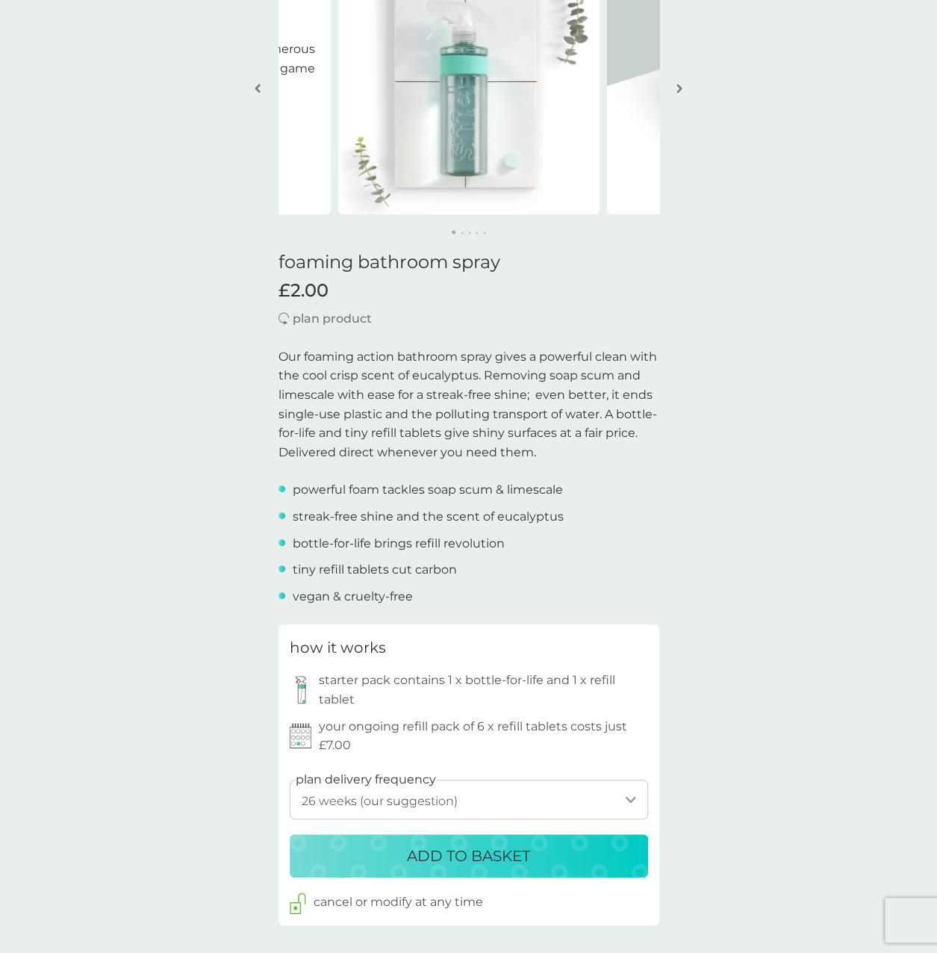
scroll to position [224, 0]
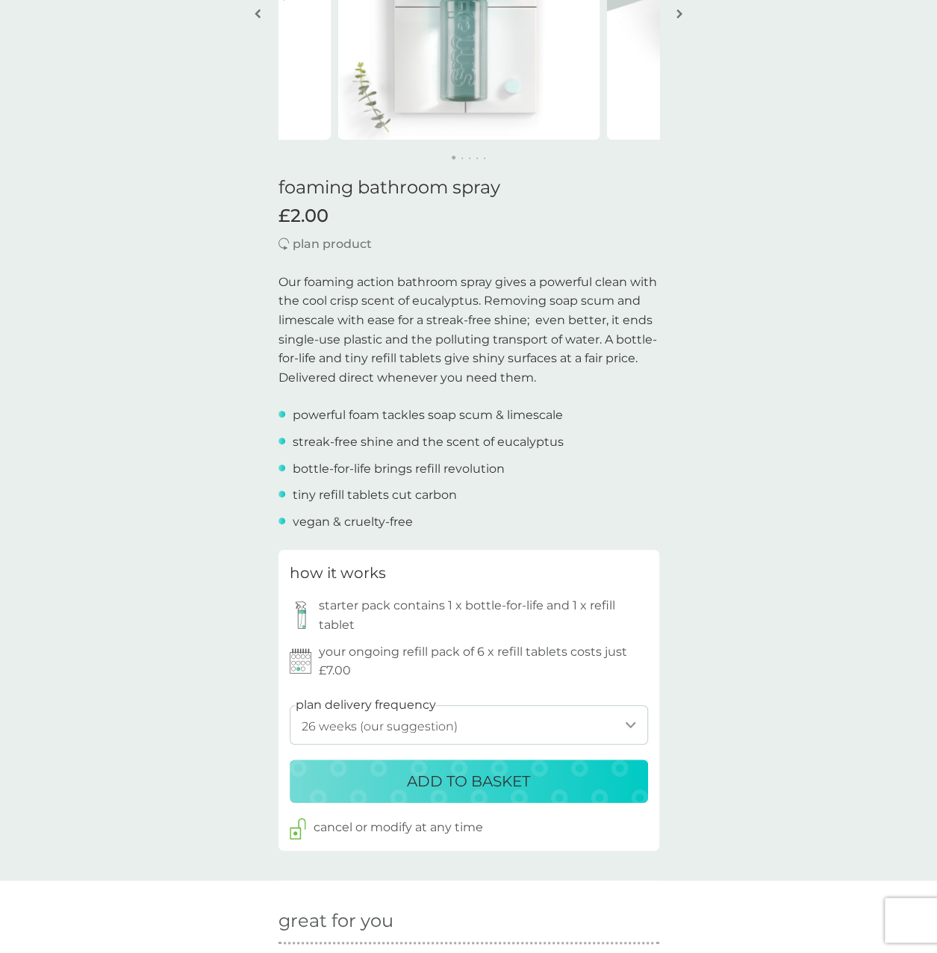
click at [477, 787] on p "ADD TO BASKET" at bounding box center [468, 781] width 123 height 24
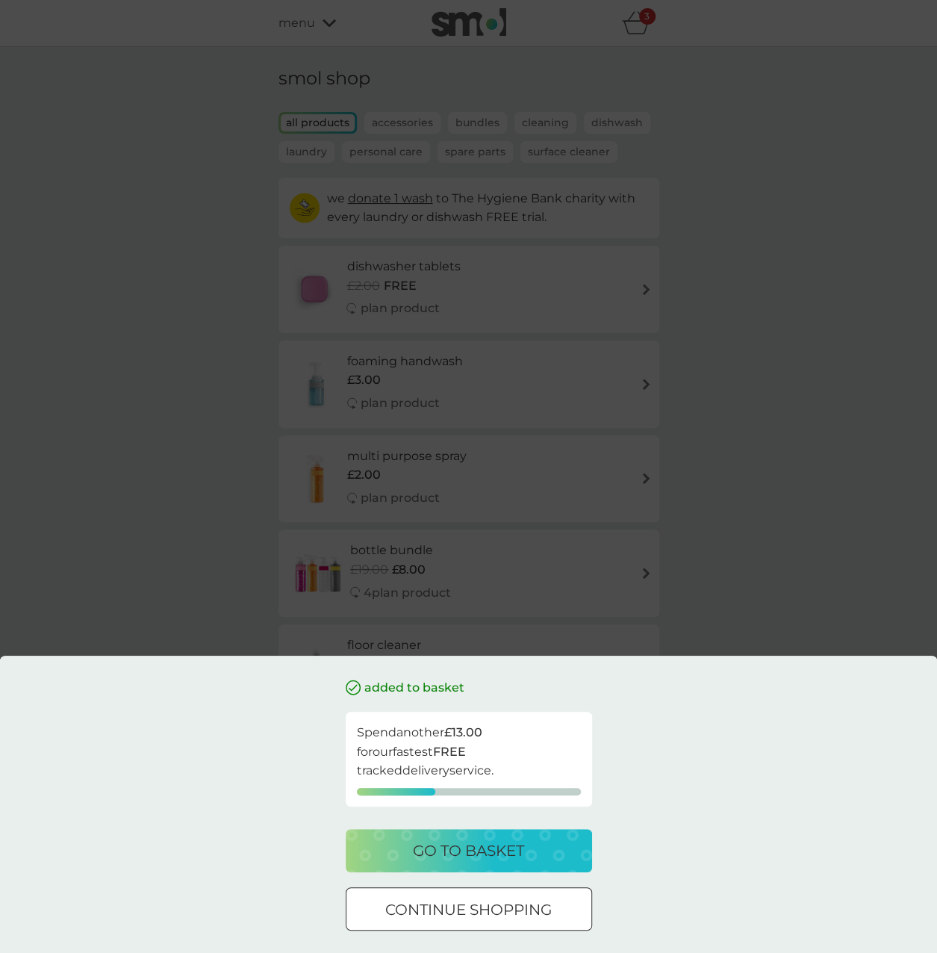
click at [486, 902] on div at bounding box center [469, 910] width 54 height 16
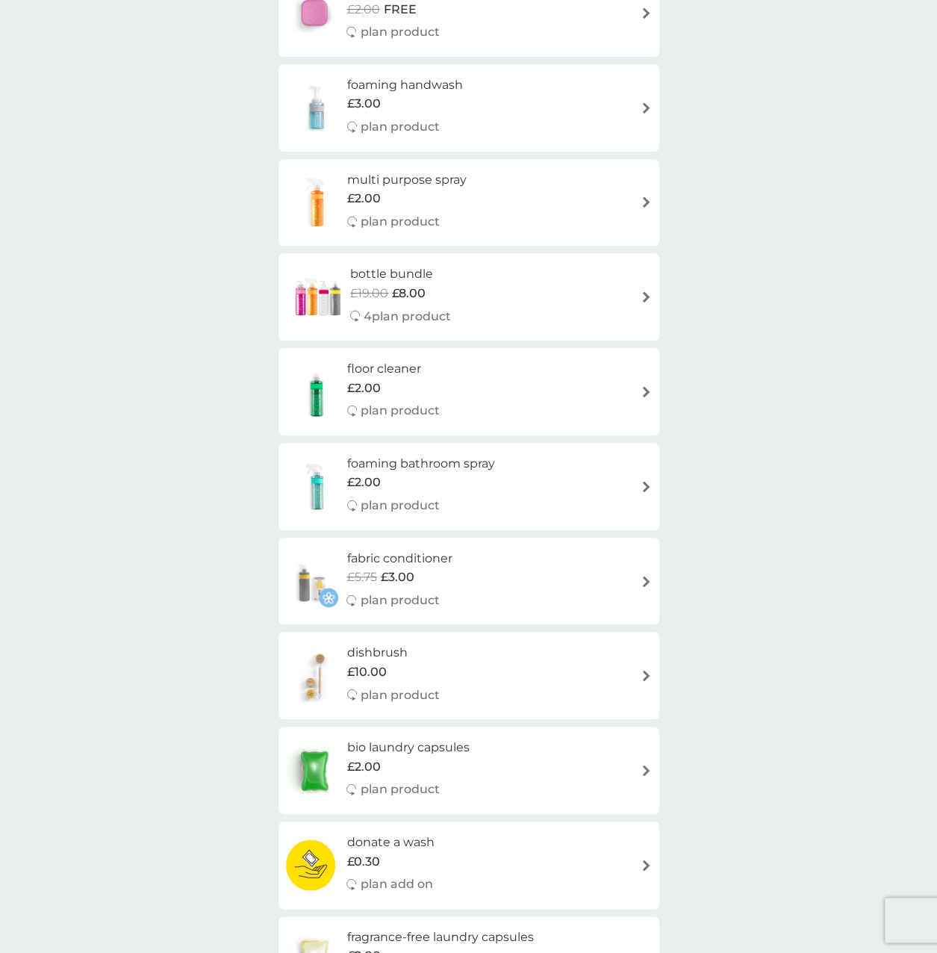
scroll to position [373, 0]
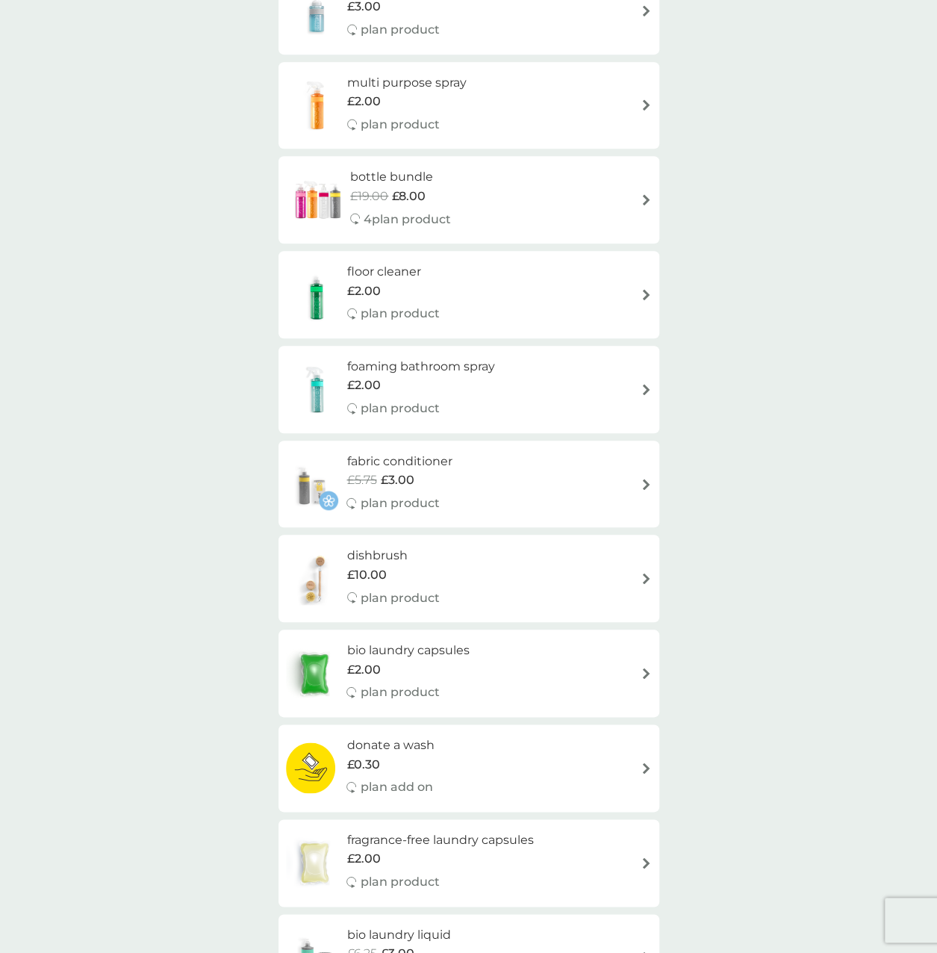
click at [391, 551] on h6 "dishbrush" at bounding box center [393, 555] width 93 height 19
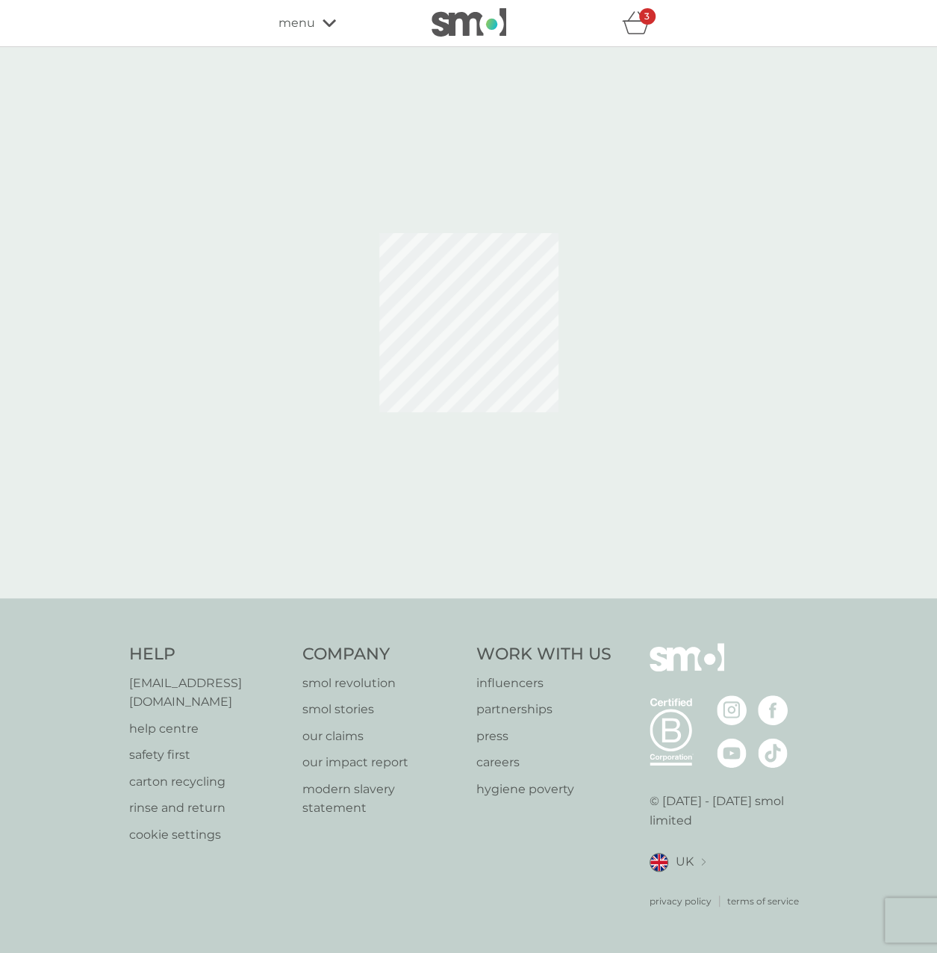
select select "245"
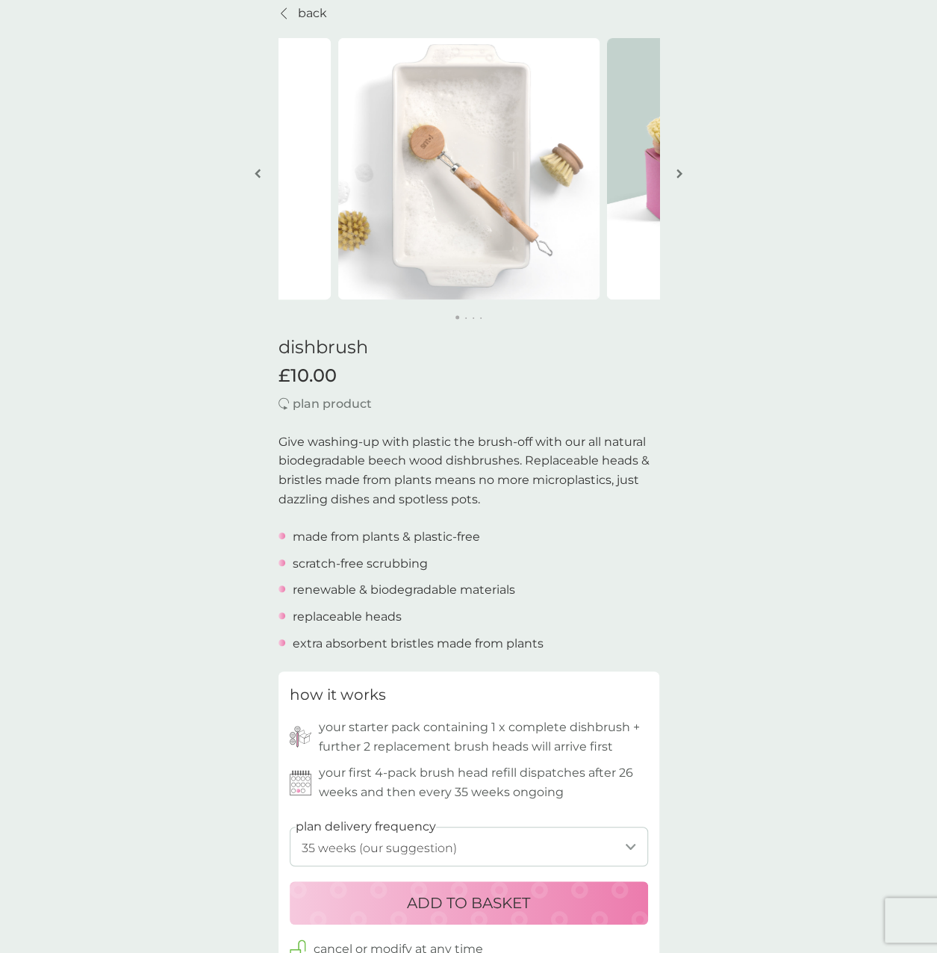
scroll to position [149, 0]
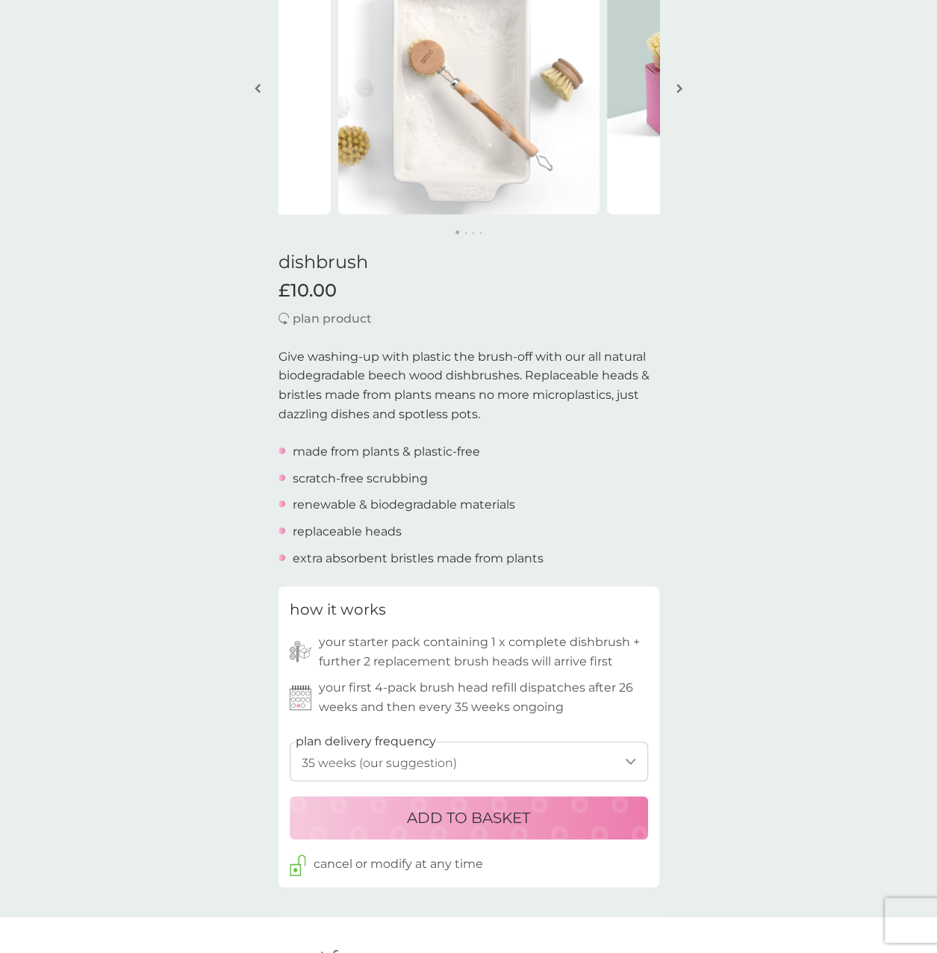
click at [459, 824] on p "ADD TO BASKET" at bounding box center [468, 818] width 123 height 24
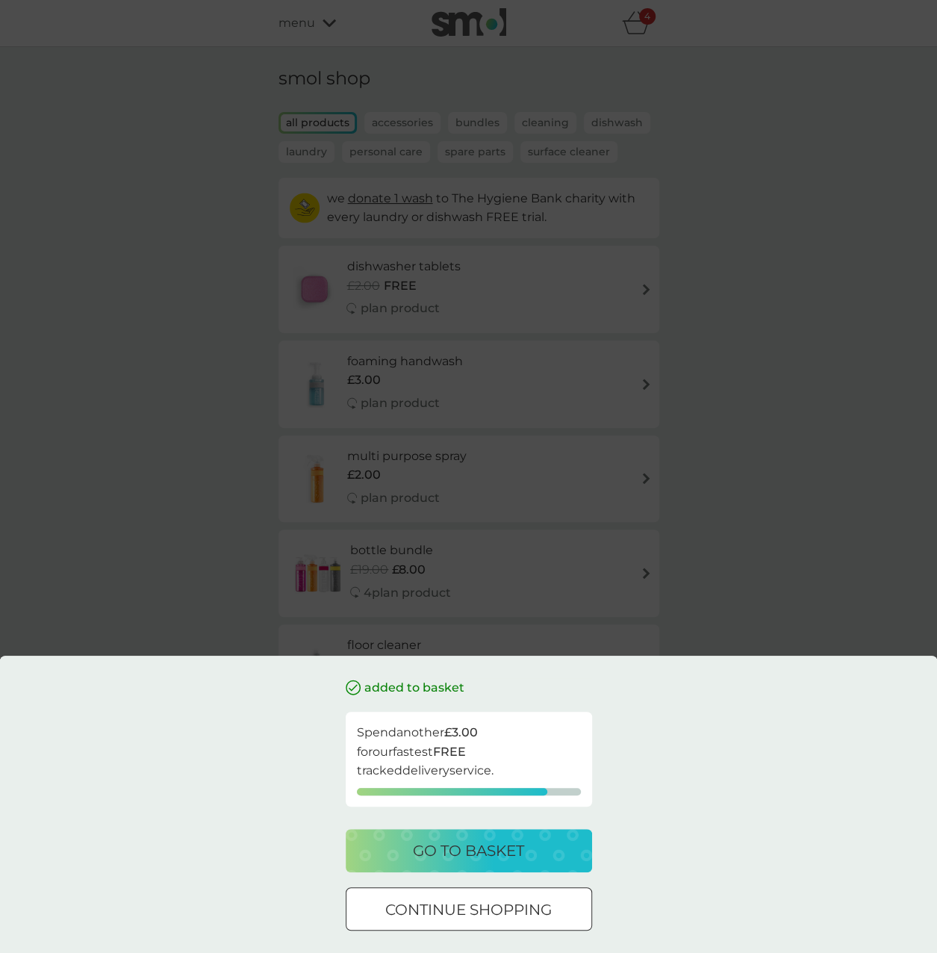
click at [491, 911] on div at bounding box center [469, 910] width 54 height 16
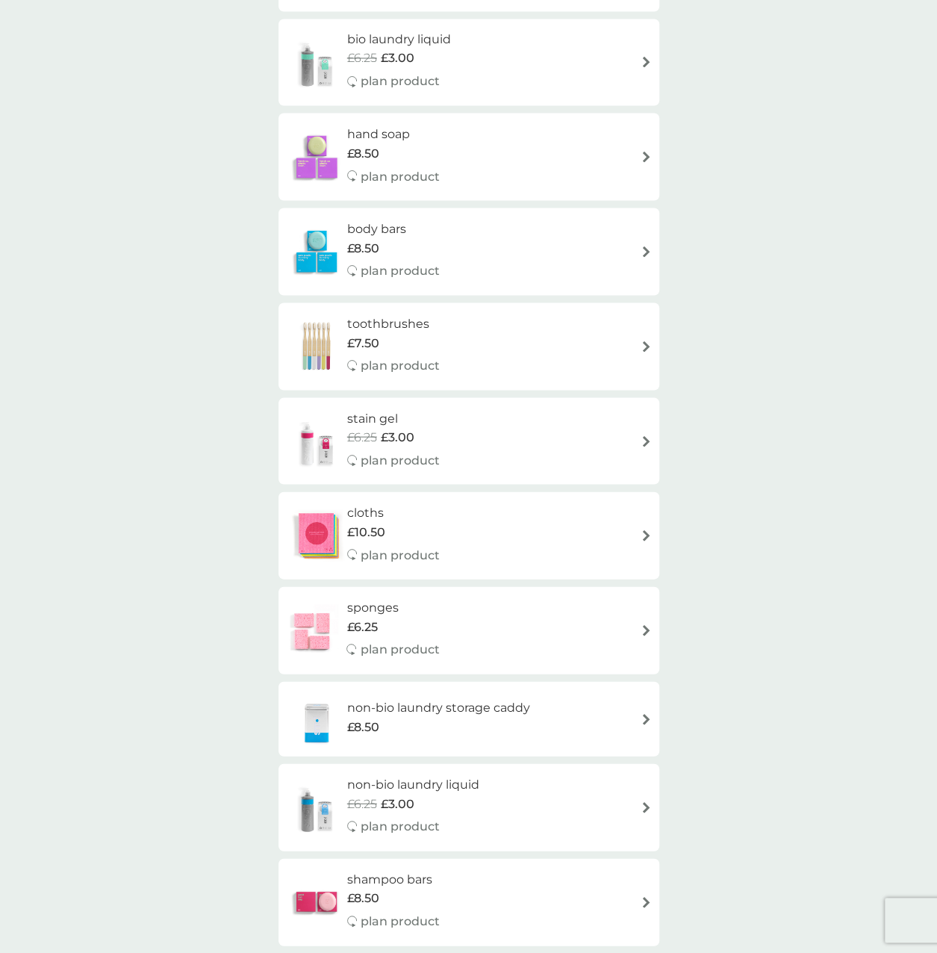
scroll to position [1270, 0]
click at [395, 607] on h6 "sponges" at bounding box center [393, 606] width 93 height 19
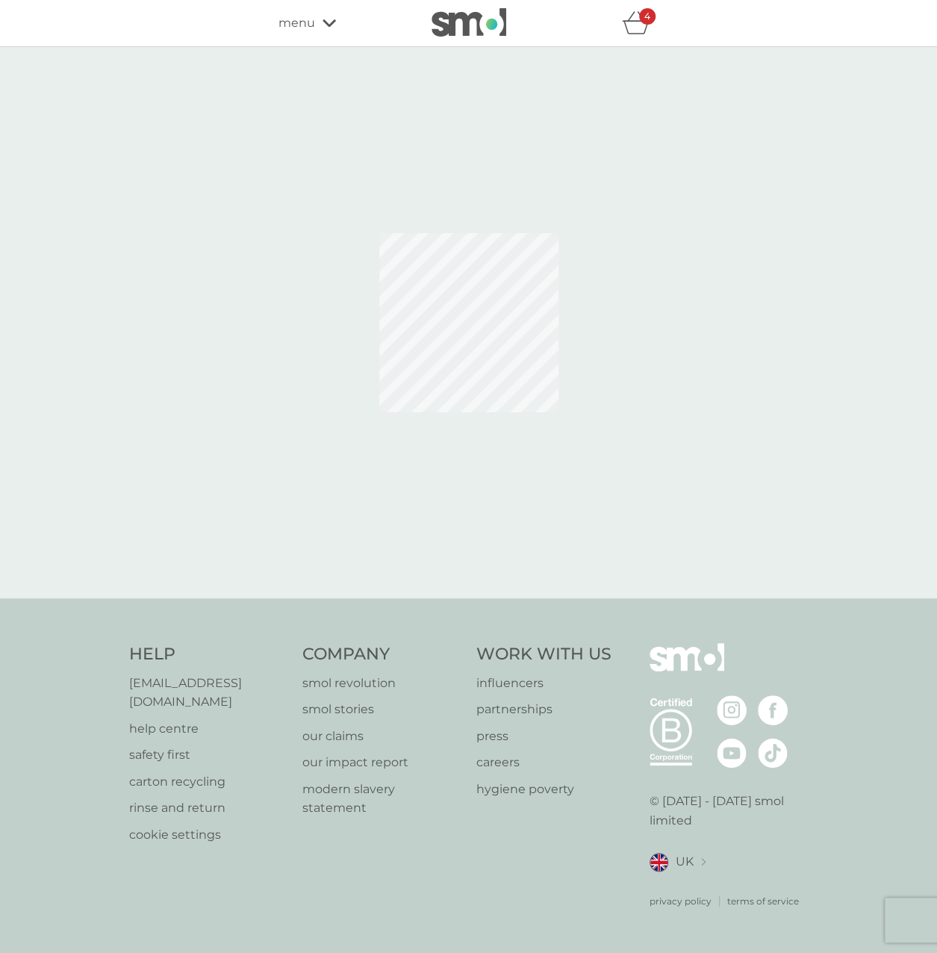
select select "63"
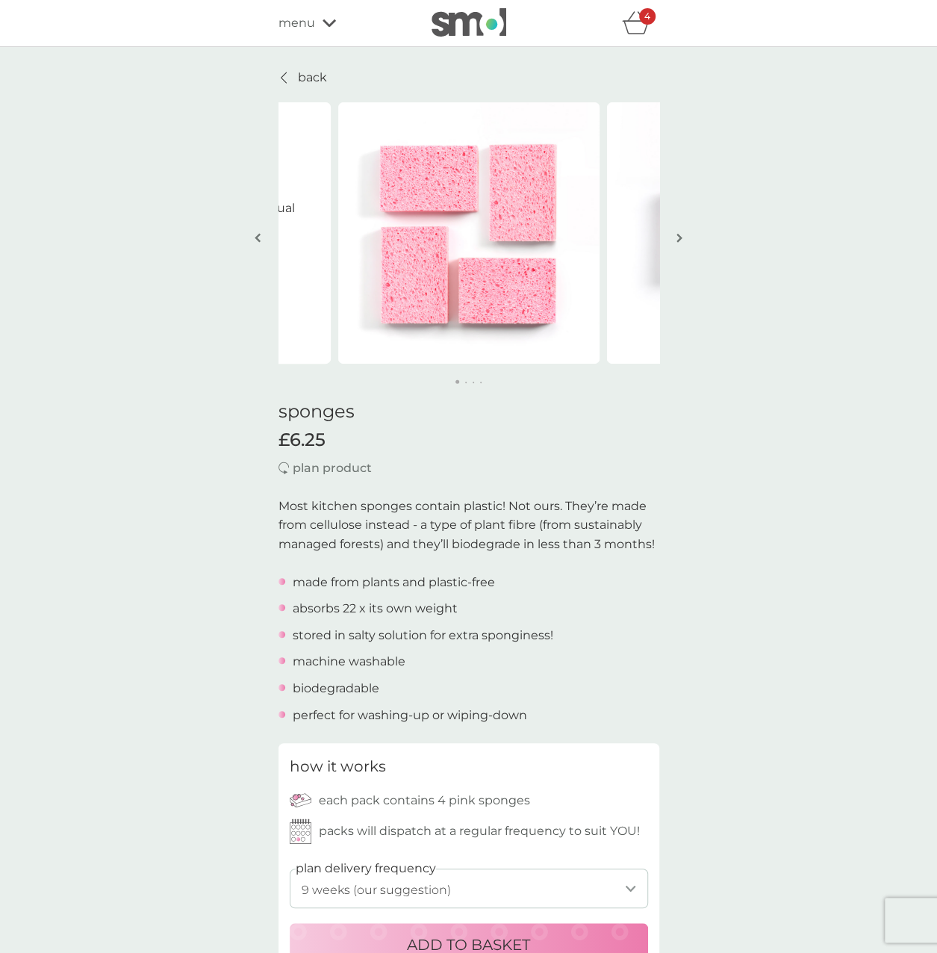
click at [681, 227] on button "button" at bounding box center [680, 239] width 11 height 75
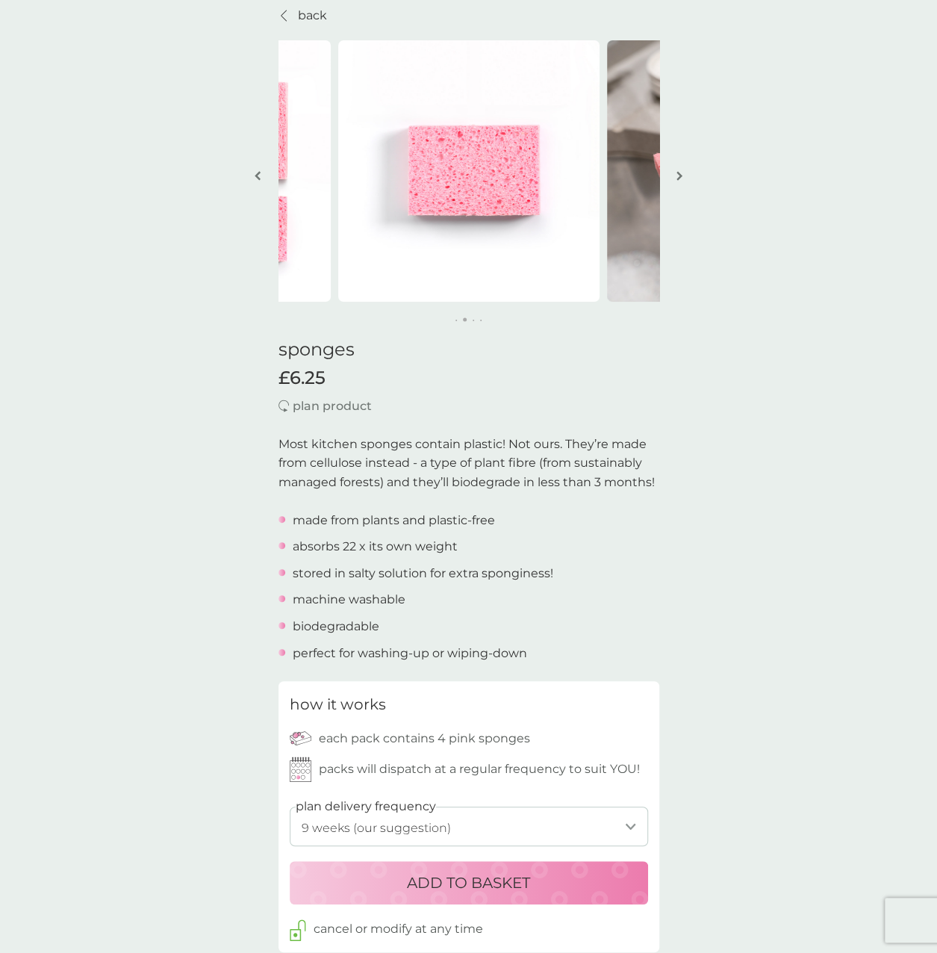
scroll to position [149, 0]
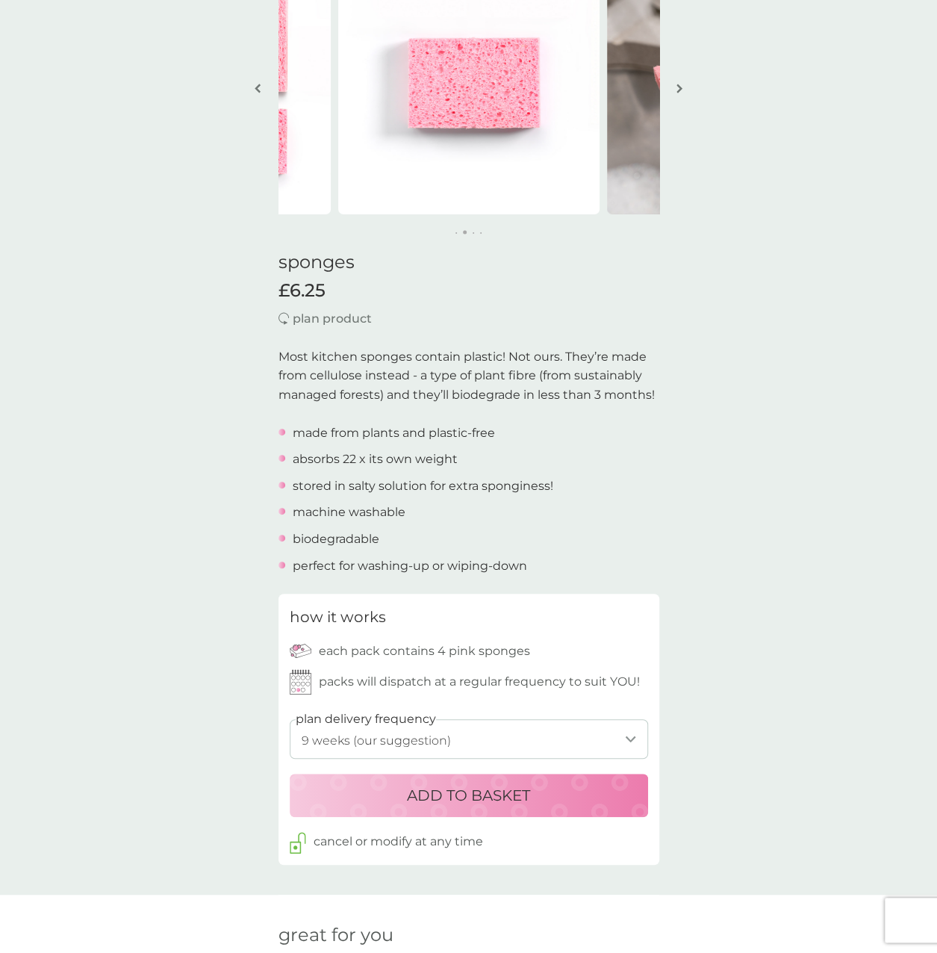
click at [483, 802] on p "ADD TO BASKET" at bounding box center [468, 796] width 123 height 24
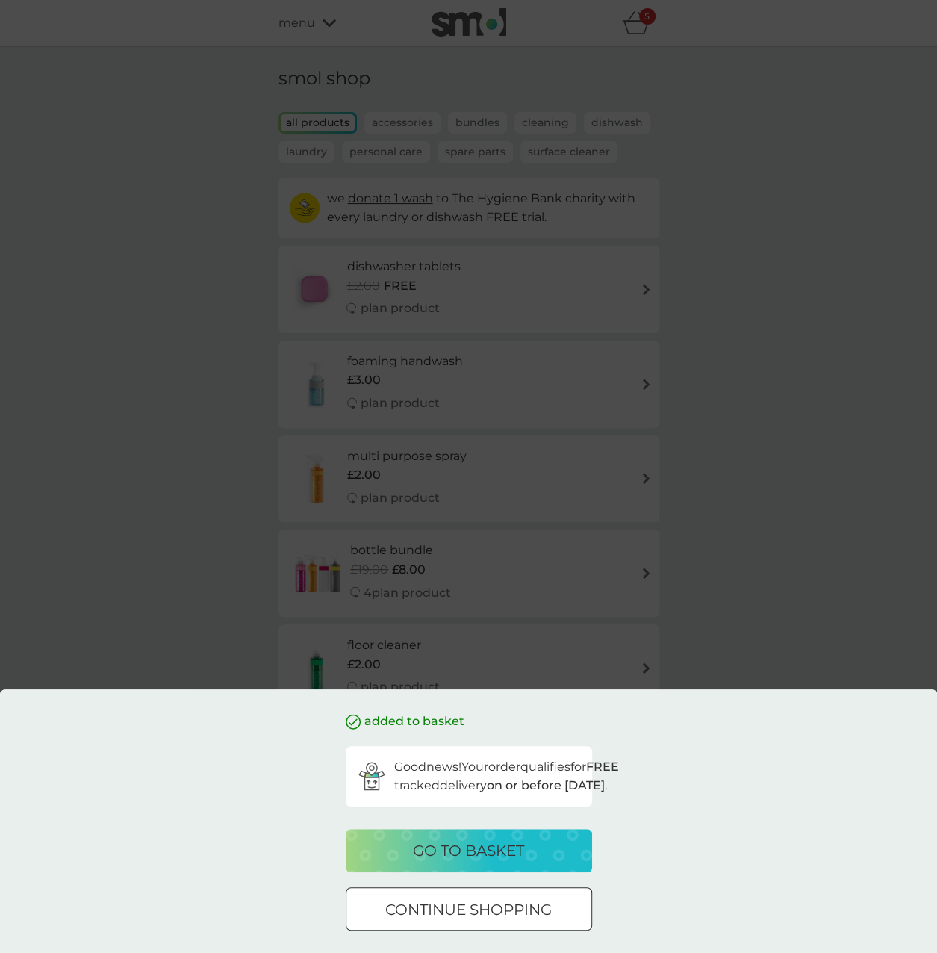
click at [524, 854] on p "go to basket" at bounding box center [468, 851] width 111 height 24
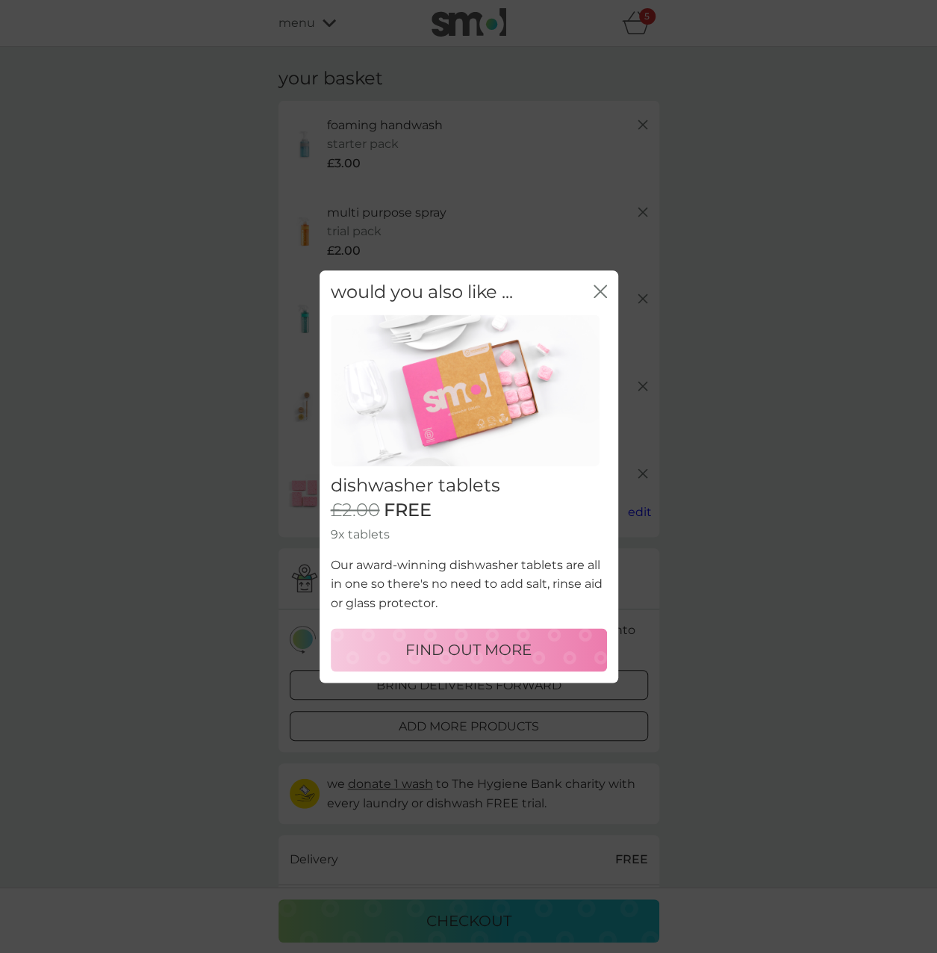
click at [601, 292] on icon "close" at bounding box center [604, 291] width 6 height 12
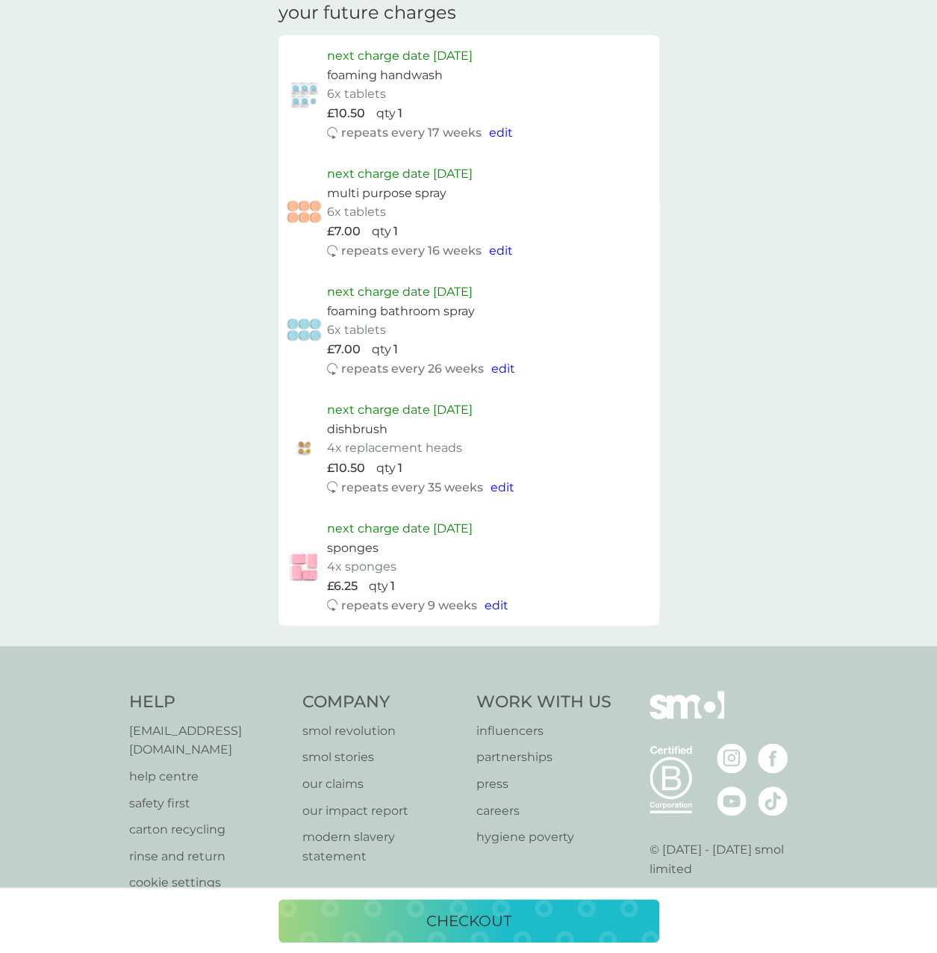
scroll to position [971, 0]
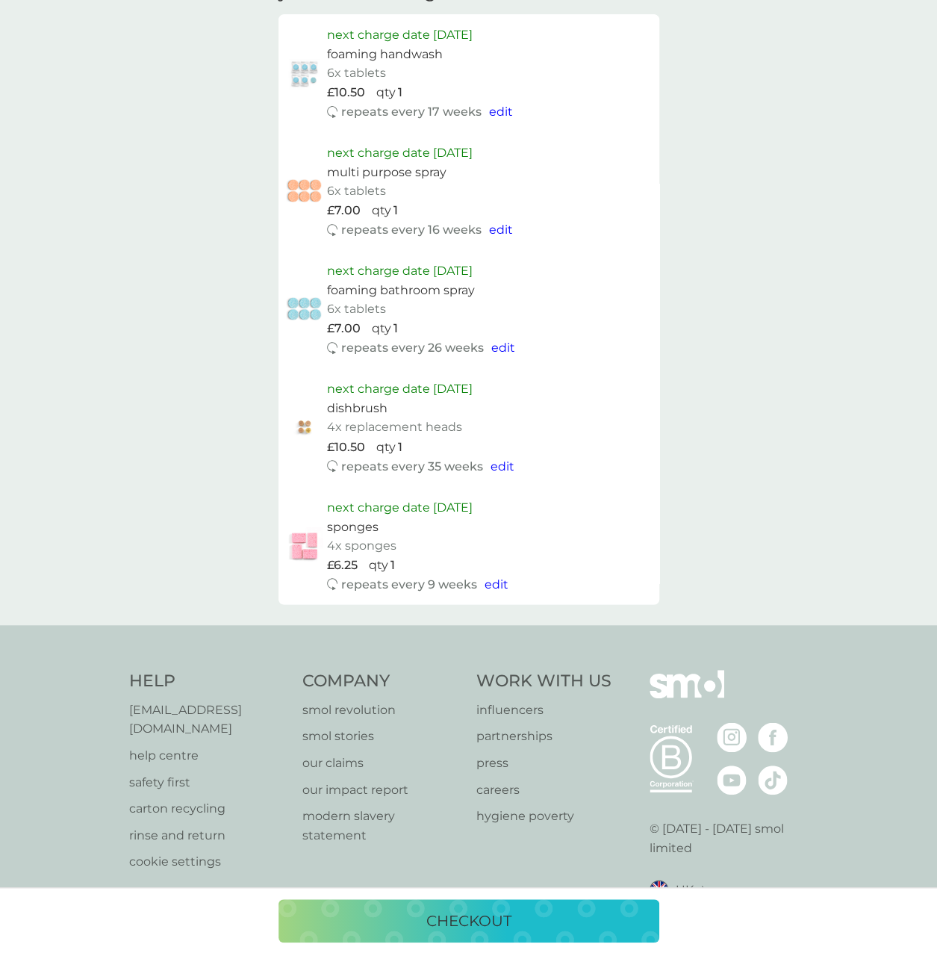
click at [475, 921] on p "checkout" at bounding box center [469, 921] width 85 height 24
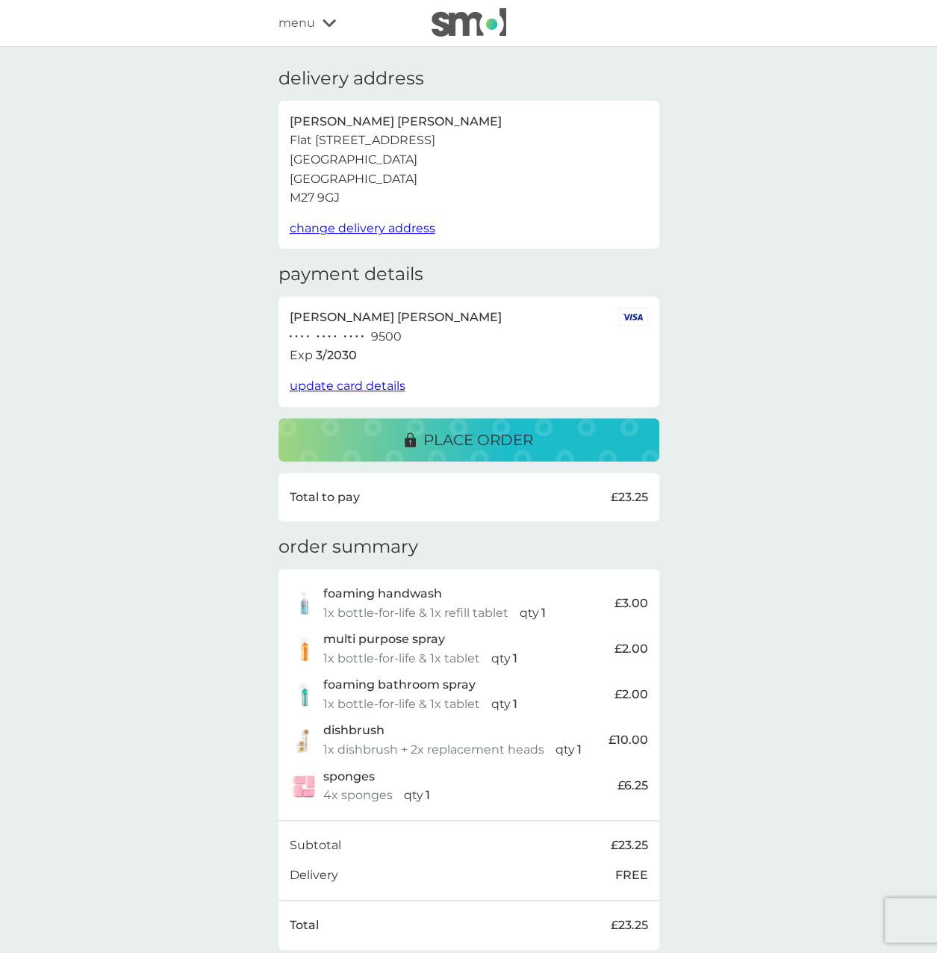
click at [518, 440] on p "place order" at bounding box center [479, 440] width 110 height 24
